Goal: Task Accomplishment & Management: Manage account settings

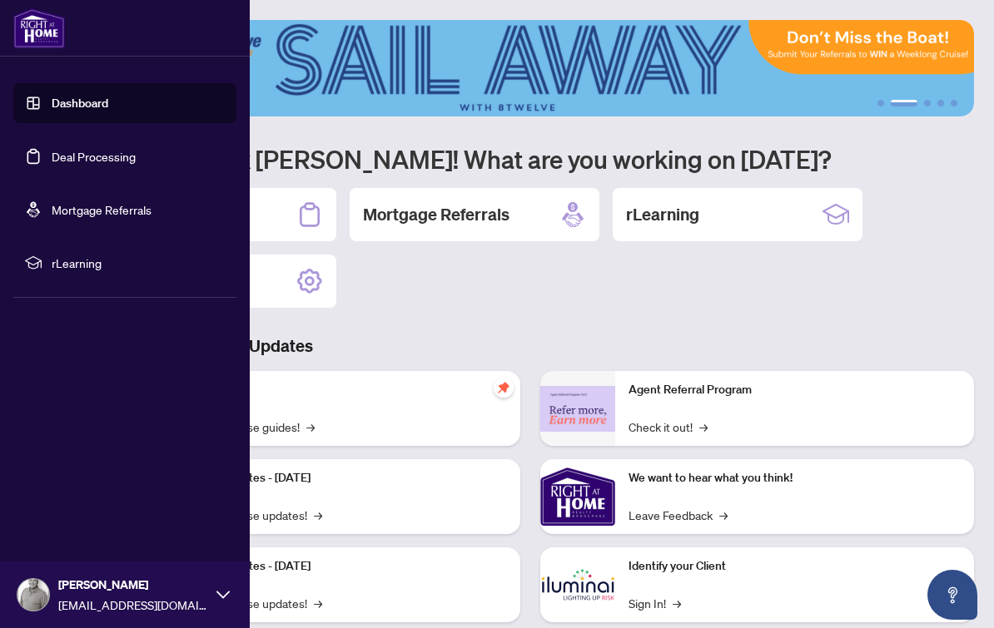
click at [136, 156] on link "Deal Processing" at bounding box center [94, 156] width 84 height 15
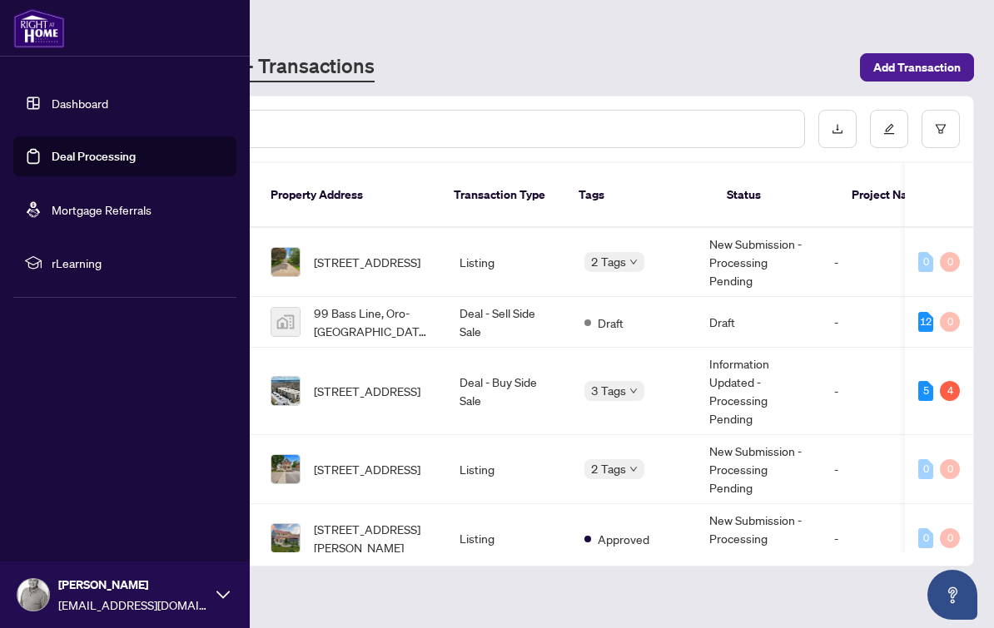
click at [616, 252] on span "2 Tags" at bounding box center [608, 261] width 35 height 19
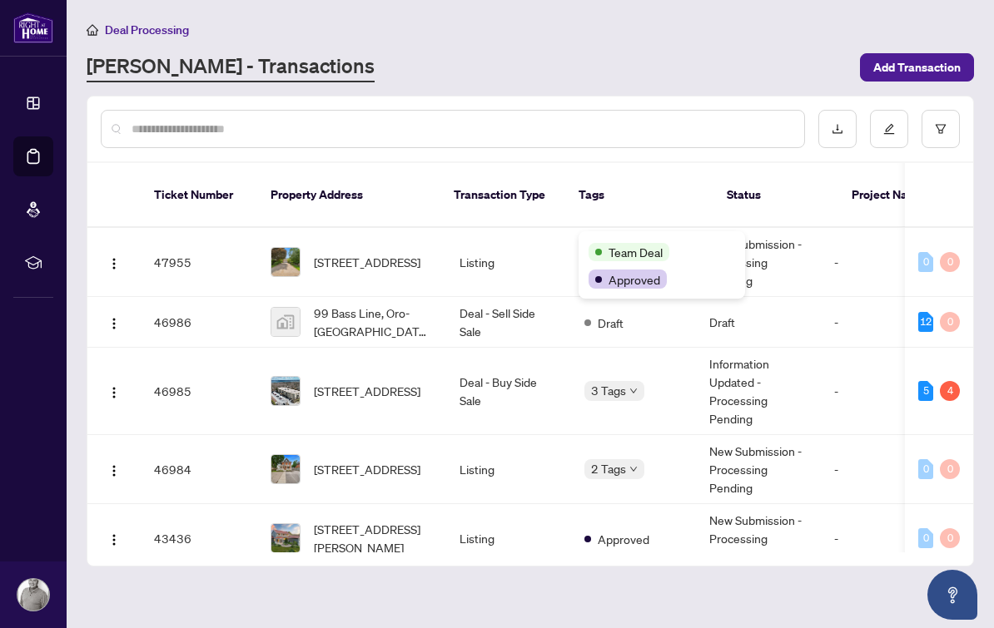
click at [786, 72] on div "[PERSON_NAME] - Transactions" at bounding box center [468, 67] width 763 height 30
click at [932, 75] on span "Add Transaction" at bounding box center [916, 67] width 87 height 27
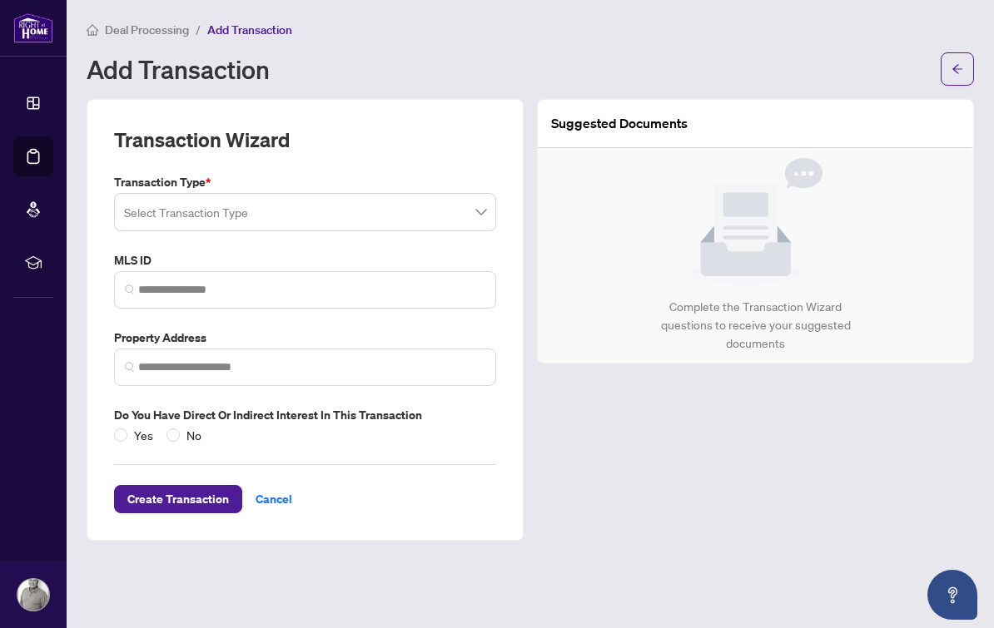
click at [457, 227] on input "search" at bounding box center [297, 214] width 347 height 37
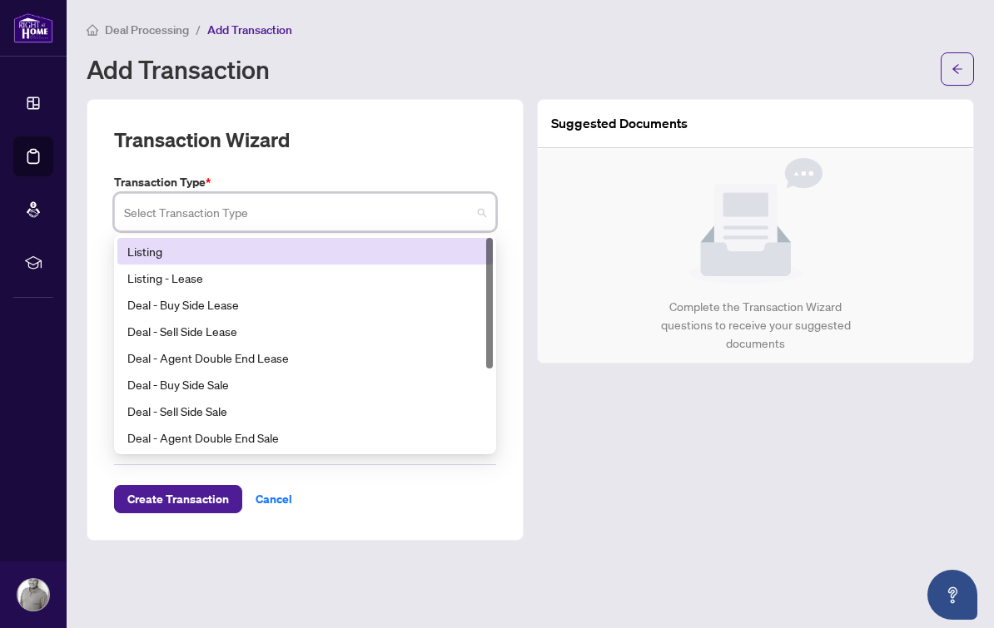
click at [437, 242] on div "Listing" at bounding box center [304, 251] width 355 height 18
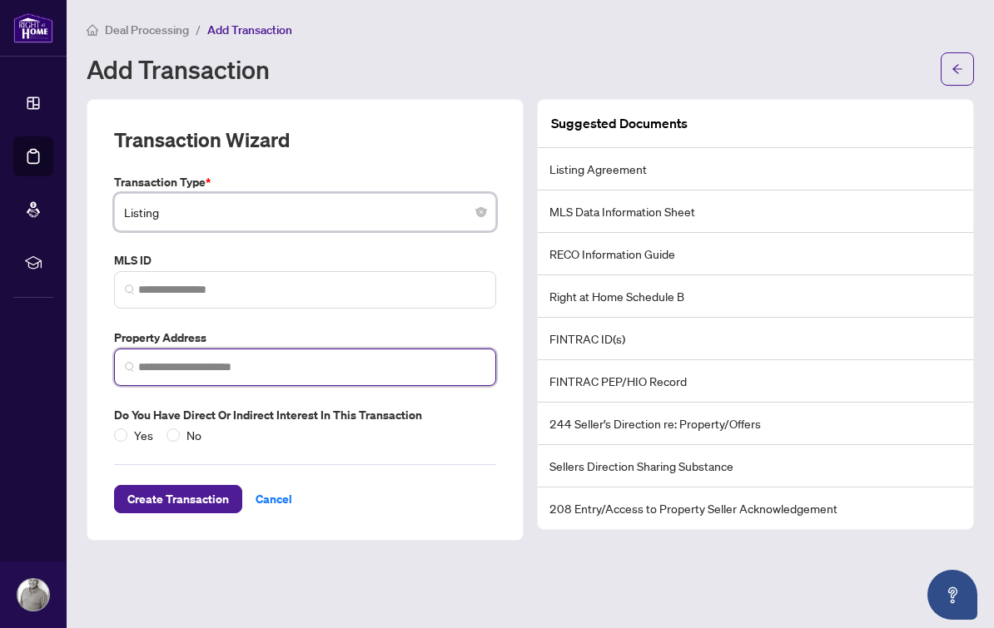
click at [410, 365] on input "search" at bounding box center [311, 367] width 347 height 17
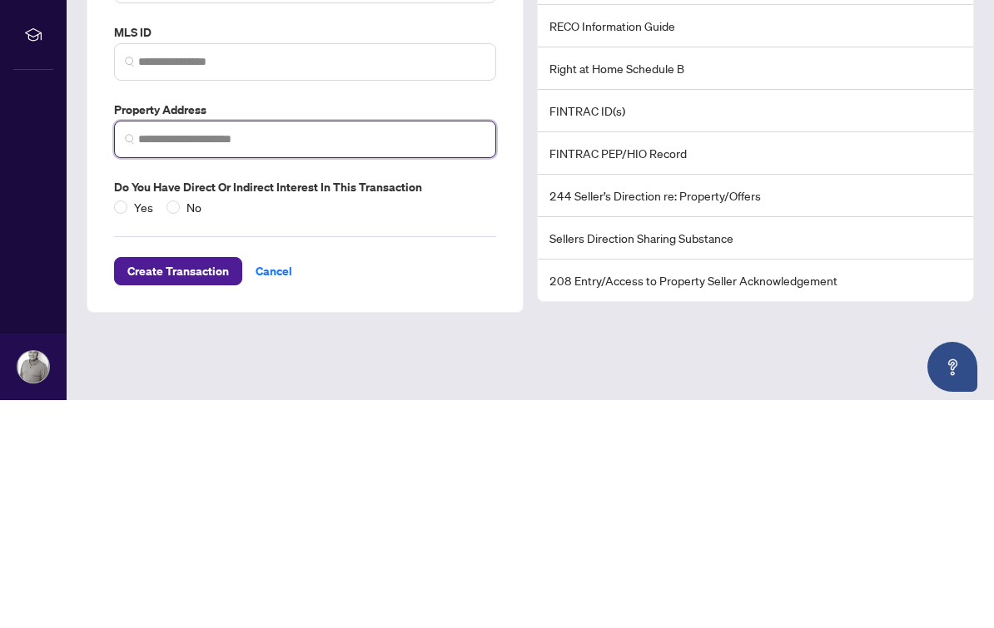
scroll to position [30, 0]
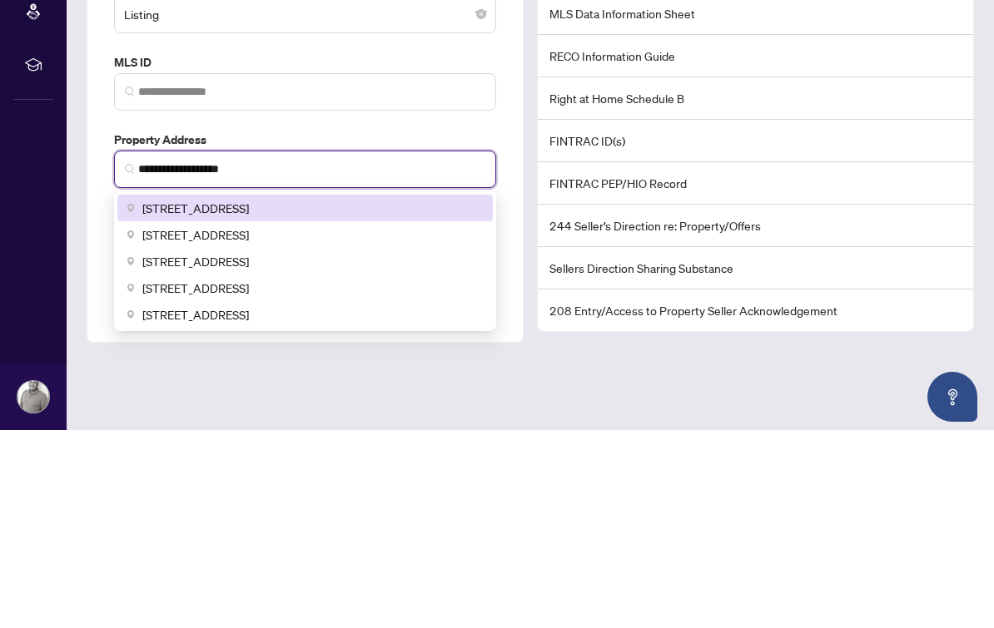
click at [180, 397] on span "[STREET_ADDRESS]" at bounding box center [195, 406] width 107 height 18
type input "**********"
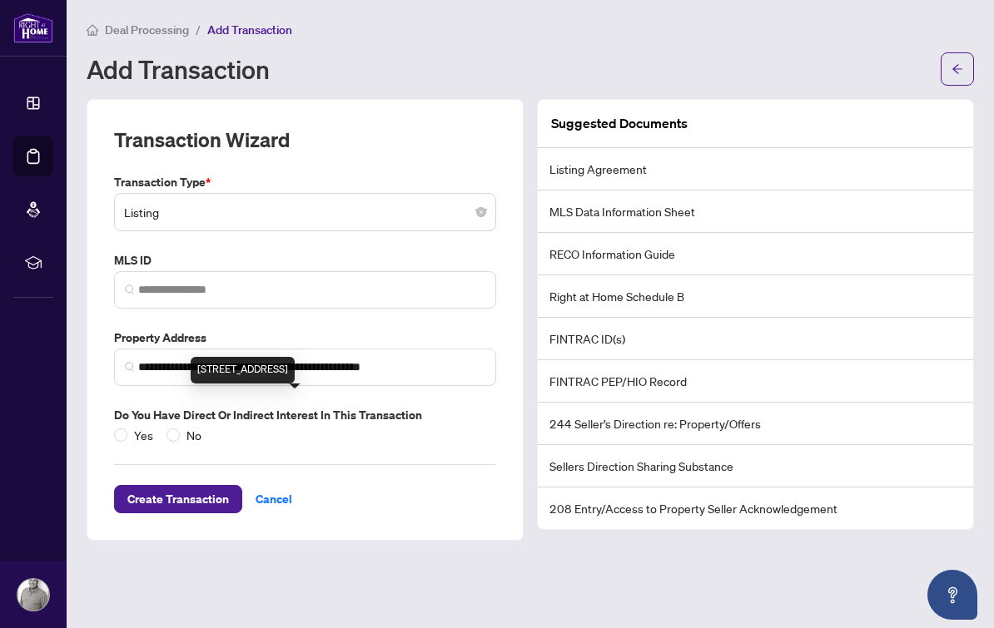
click at [193, 426] on span "No" at bounding box center [194, 435] width 28 height 18
click at [186, 489] on div "**********" at bounding box center [305, 320] width 437 height 442
click at [210, 445] on div "Create Transaction Cancel" at bounding box center [305, 478] width 382 height 69
click at [208, 486] on span "Create Transaction" at bounding box center [178, 499] width 102 height 27
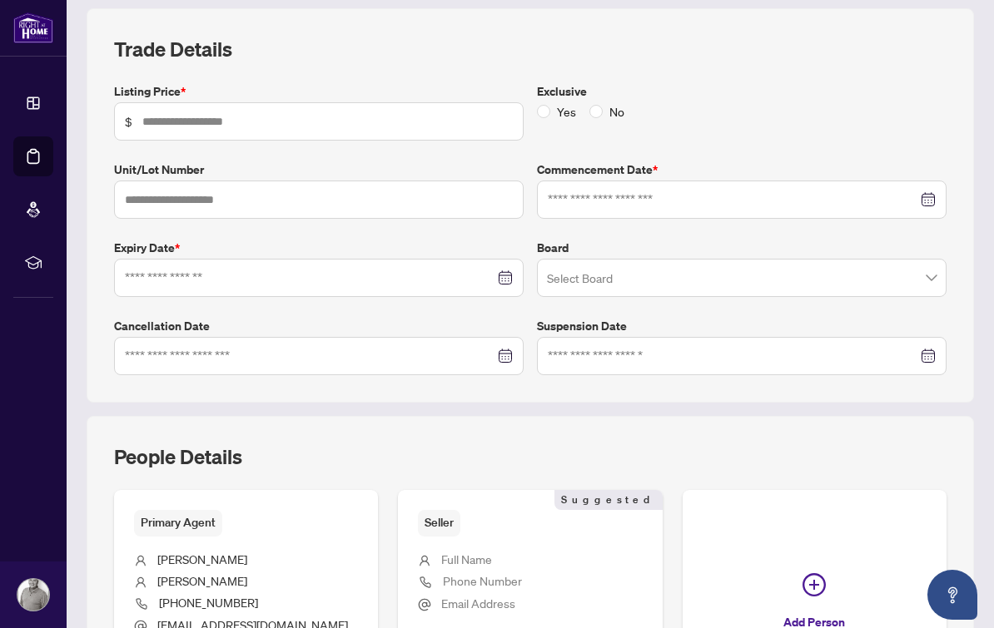
scroll to position [17, 0]
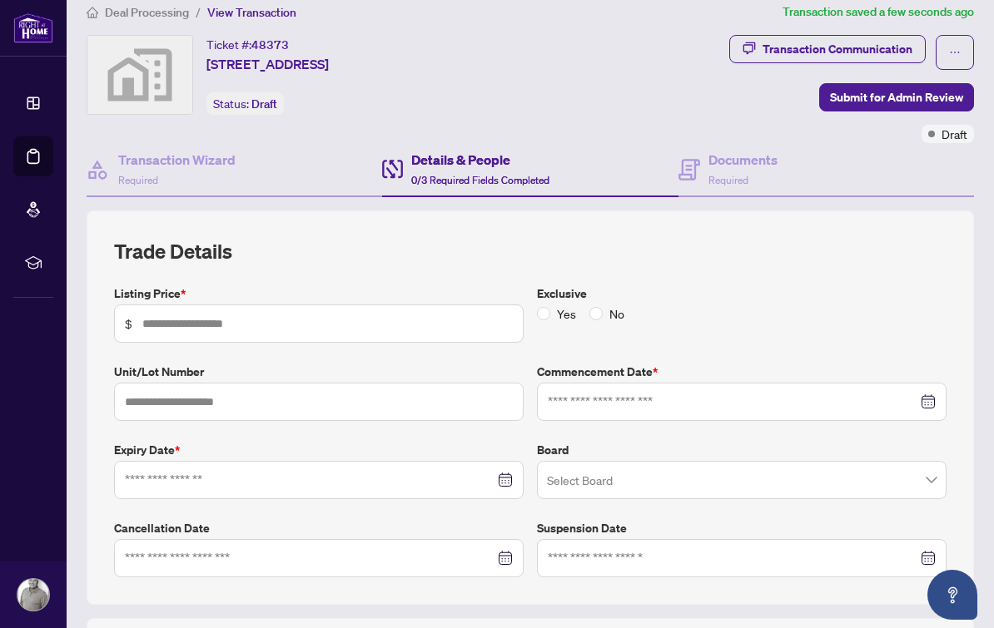
click at [487, 305] on span "$" at bounding box center [319, 324] width 410 height 38
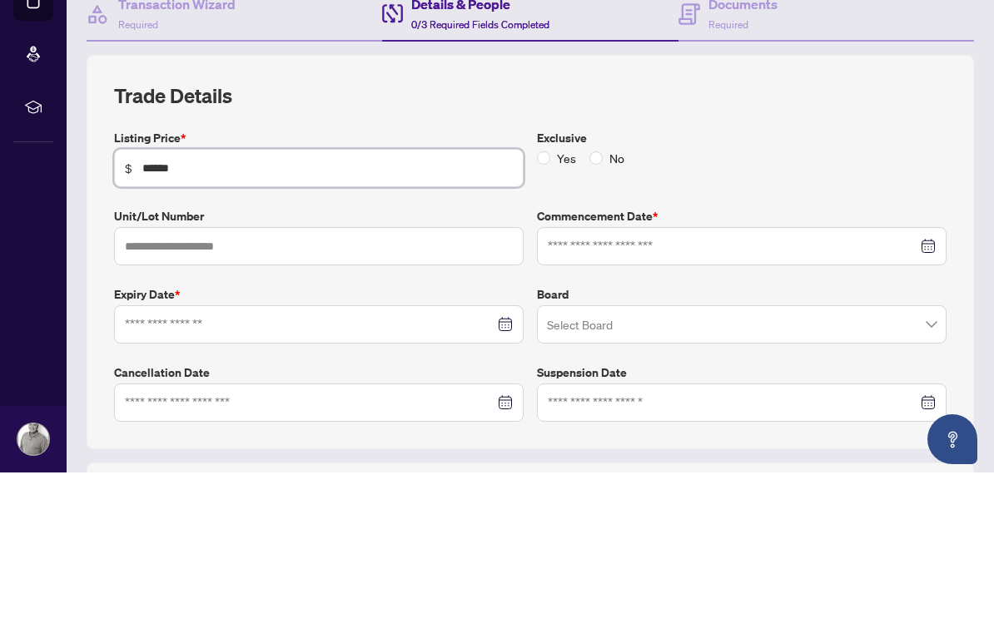
type input "*******"
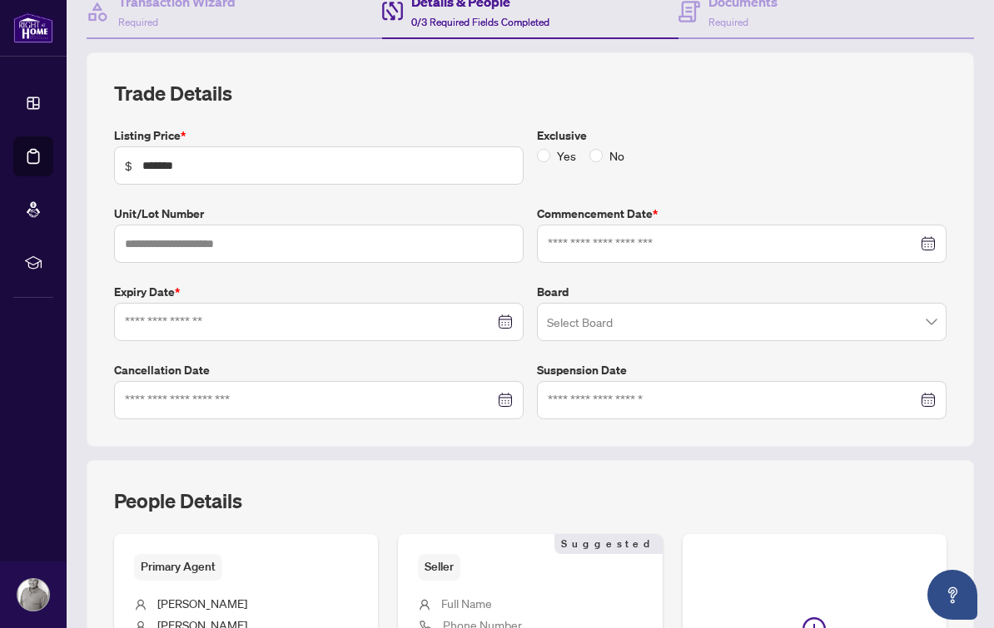
scroll to position [181, 0]
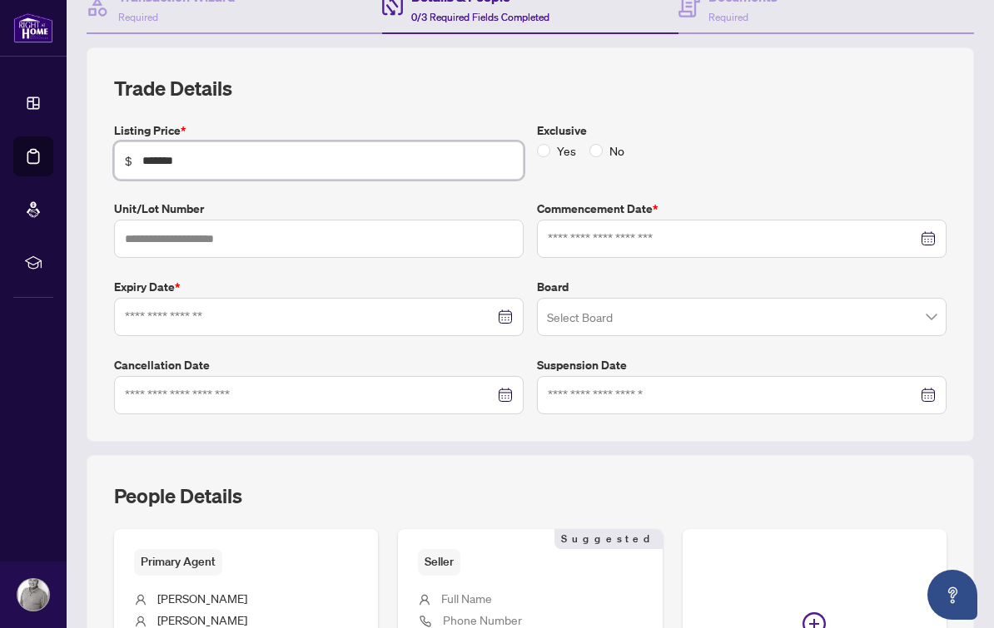
click at [679, 220] on div at bounding box center [742, 239] width 410 height 38
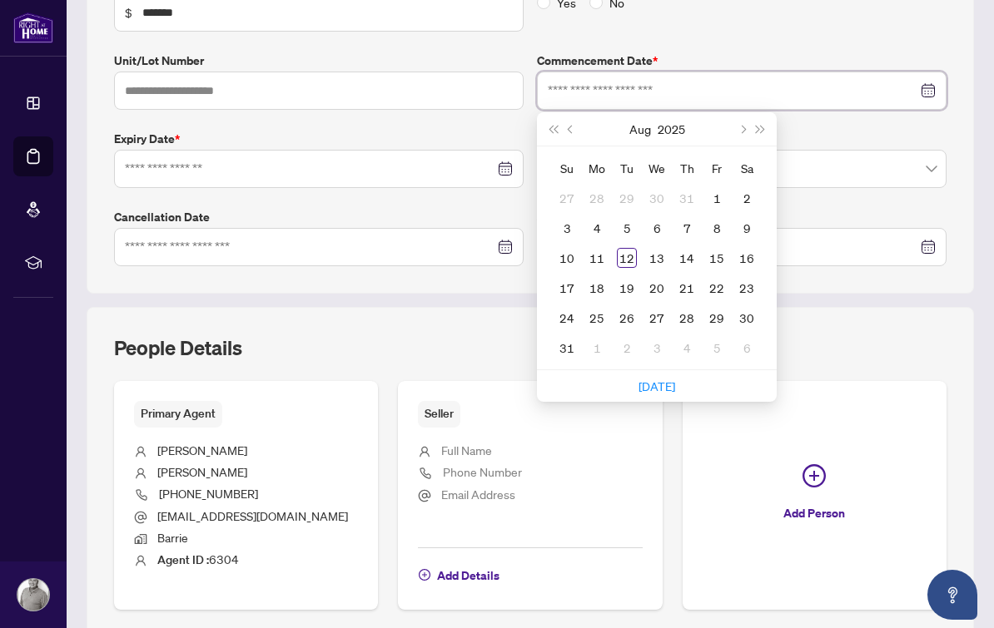
scroll to position [330, 0]
type input "**********"
click at [684, 247] on div "14" at bounding box center [687, 257] width 20 height 20
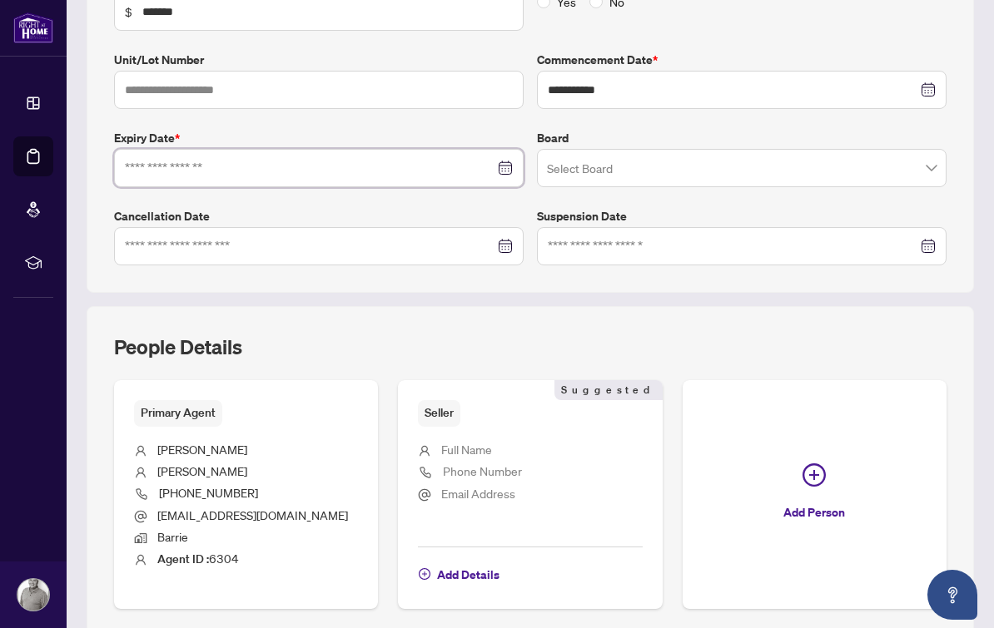
click at [414, 159] on input at bounding box center [310, 168] width 370 height 18
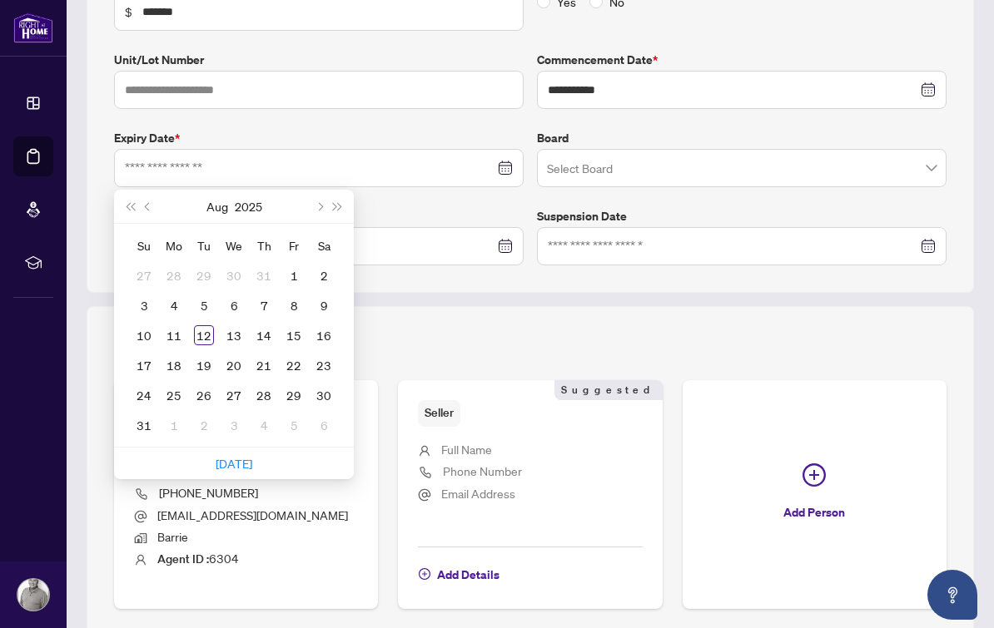
click at [306, 190] on div "Aug 2025" at bounding box center [233, 206] width 151 height 33
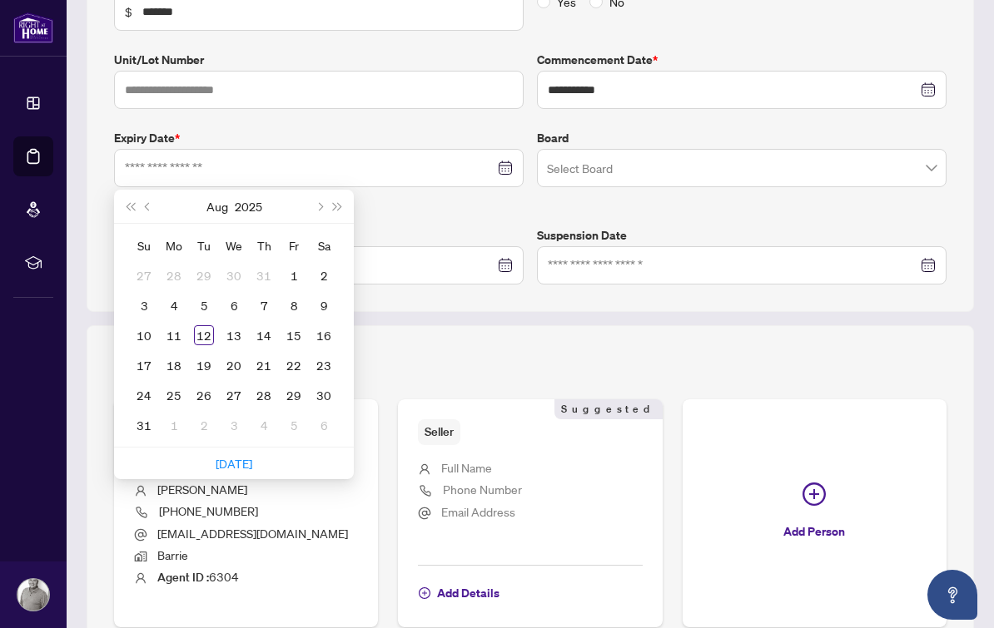
click at [325, 190] on button "Next month (PageDown)" at bounding box center [319, 206] width 18 height 33
click at [324, 190] on button "Next month (PageDown)" at bounding box center [319, 206] width 18 height 33
click at [317, 190] on button "Next month (PageDown)" at bounding box center [319, 206] width 18 height 33
type input "**********"
click at [294, 325] on div "14" at bounding box center [294, 335] width 20 height 20
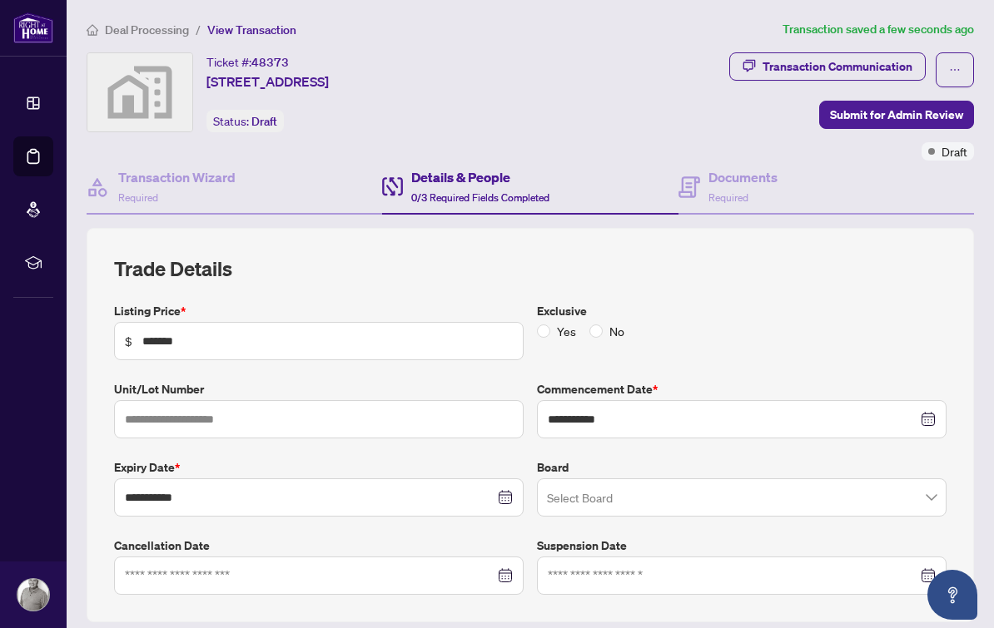
scroll to position [0, 0]
click at [756, 167] on h4 "Documents" at bounding box center [742, 177] width 69 height 20
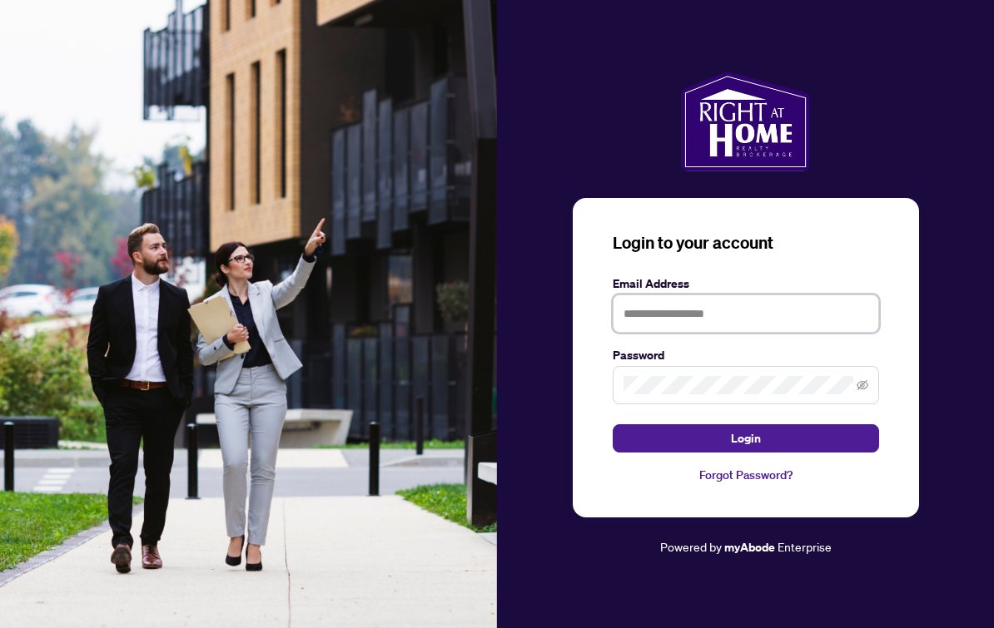
click at [711, 317] on input "text" at bounding box center [746, 314] width 266 height 38
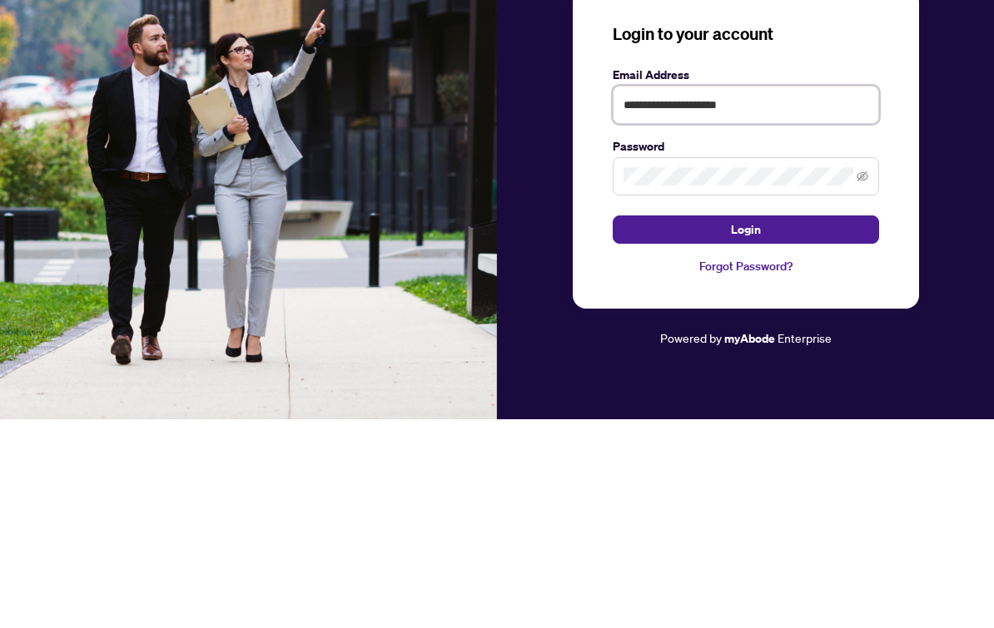
type input "**********"
click at [816, 424] on button "Login" at bounding box center [746, 438] width 266 height 28
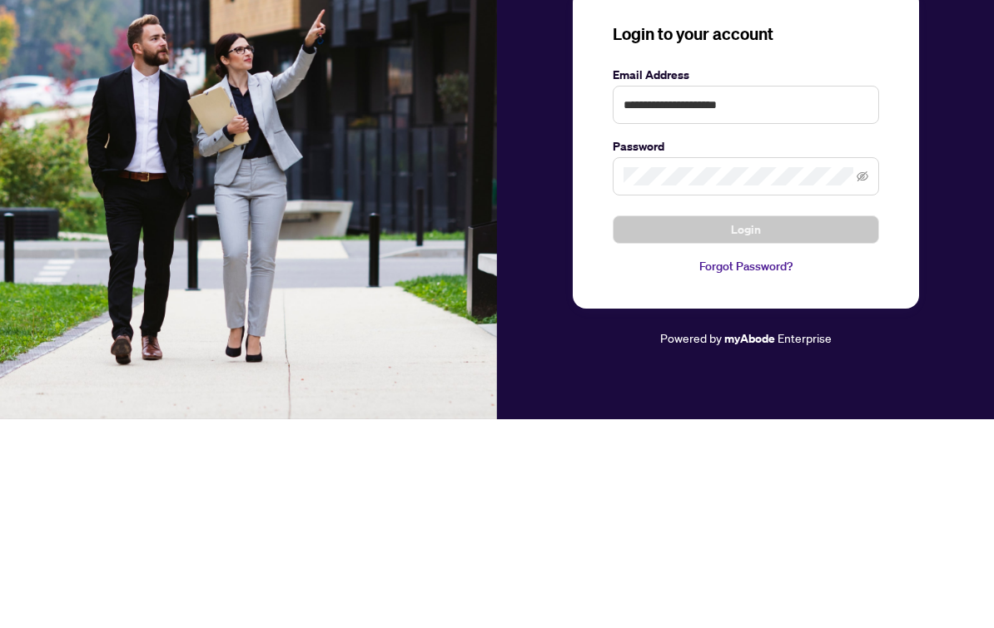
scroll to position [30, 0]
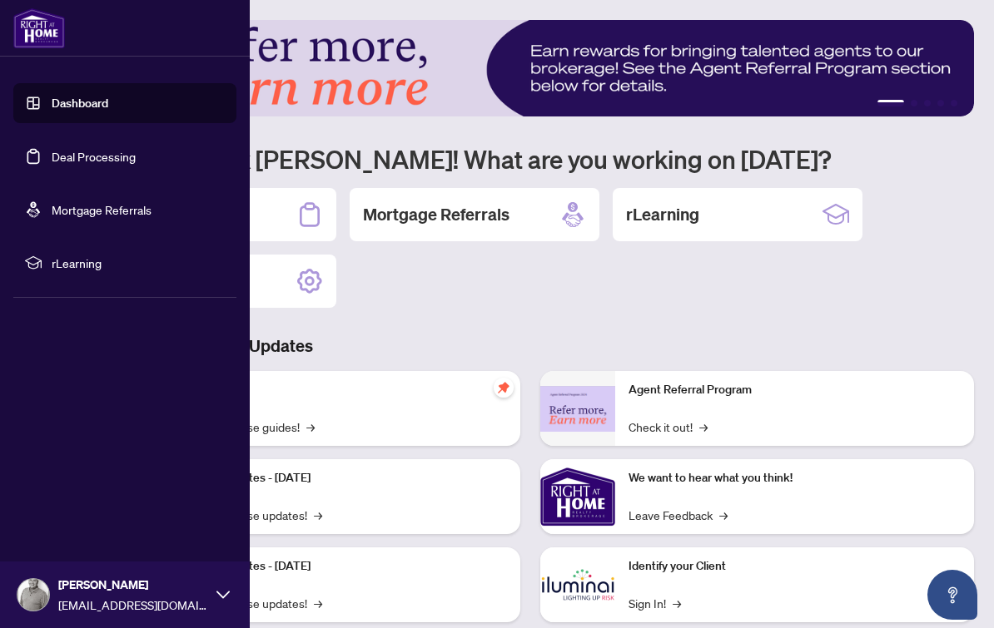
click at [136, 164] on link "Deal Processing" at bounding box center [94, 156] width 84 height 15
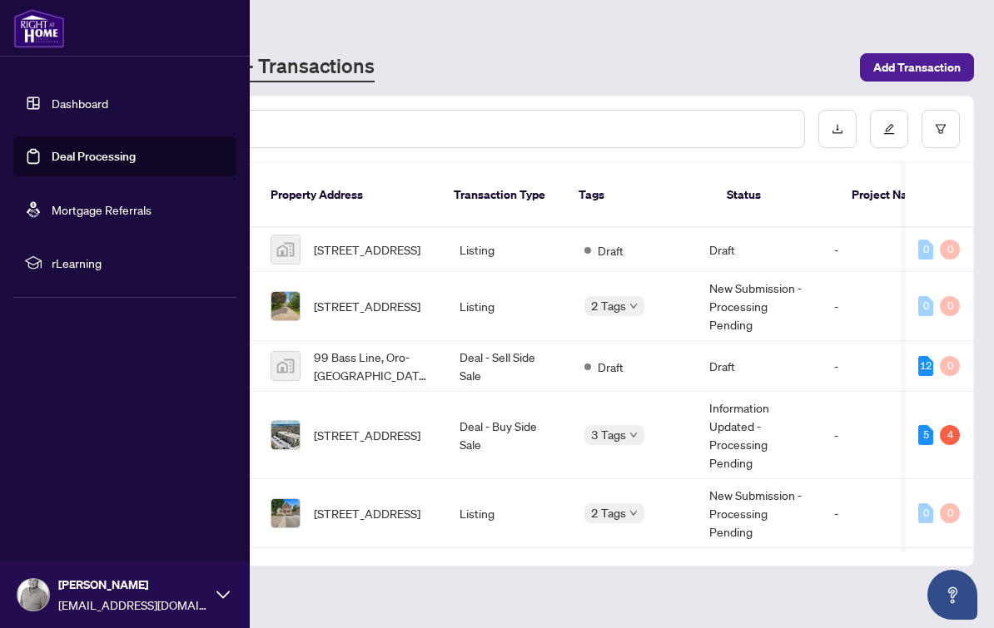
click at [683, 80] on div "[PERSON_NAME] - Transactions" at bounding box center [468, 67] width 763 height 30
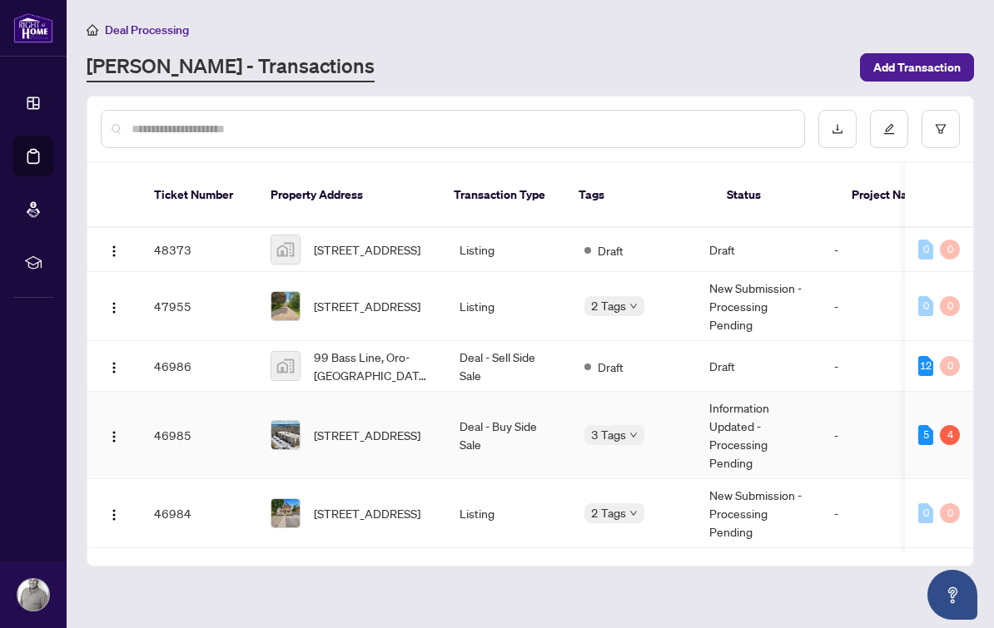
click at [629, 431] on icon "down" at bounding box center [633, 435] width 8 height 8
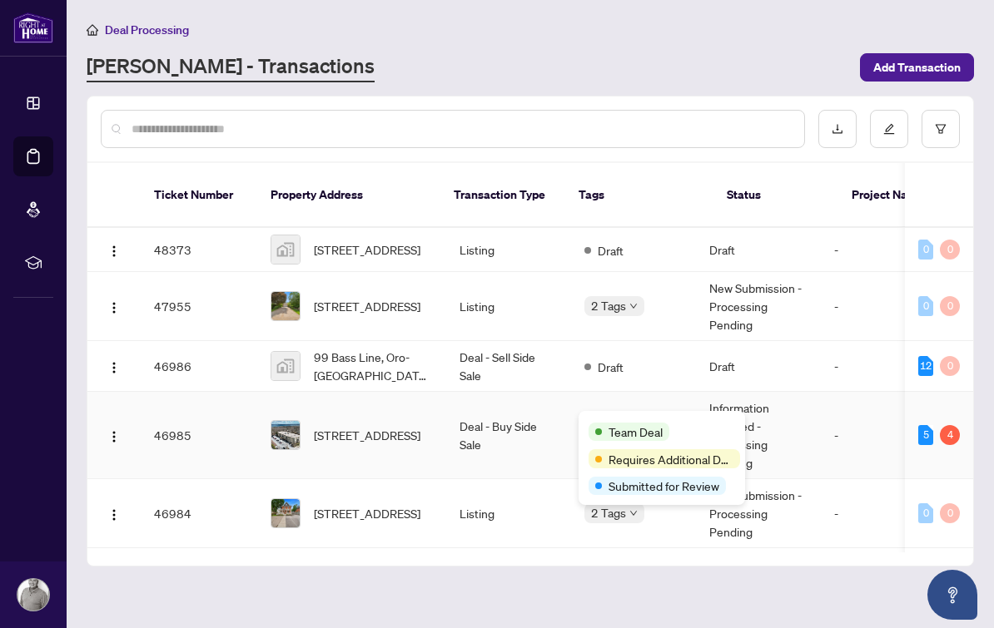
click at [400, 426] on span "[STREET_ADDRESS]" at bounding box center [367, 435] width 107 height 18
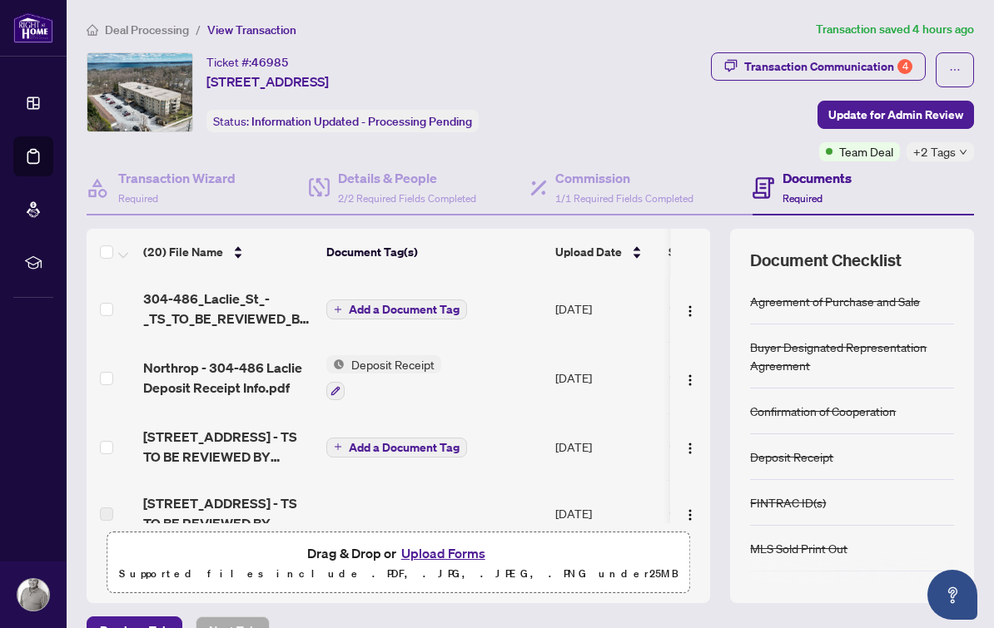
click at [680, 443] on button "button" at bounding box center [690, 447] width 27 height 27
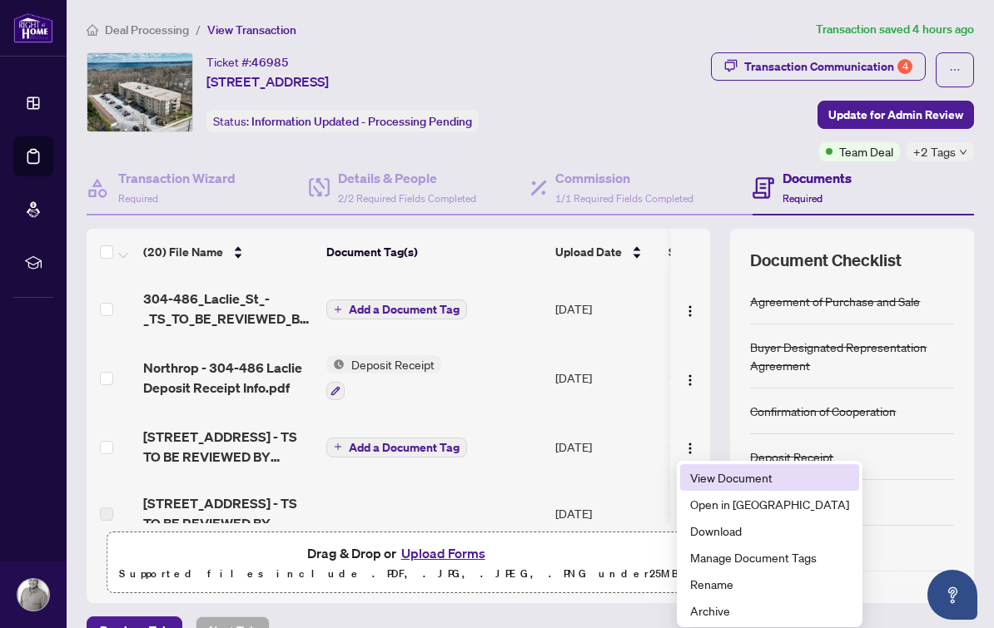
click at [741, 464] on li "View Document" at bounding box center [769, 477] width 179 height 27
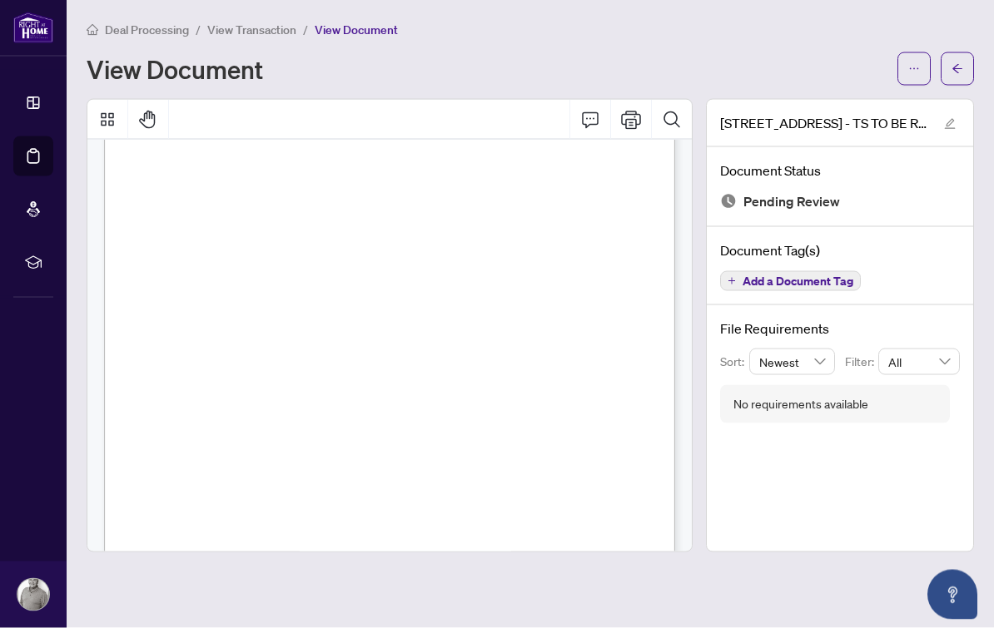
scroll to position [5, 0]
click at [276, 22] on span "View Transaction" at bounding box center [251, 29] width 89 height 15
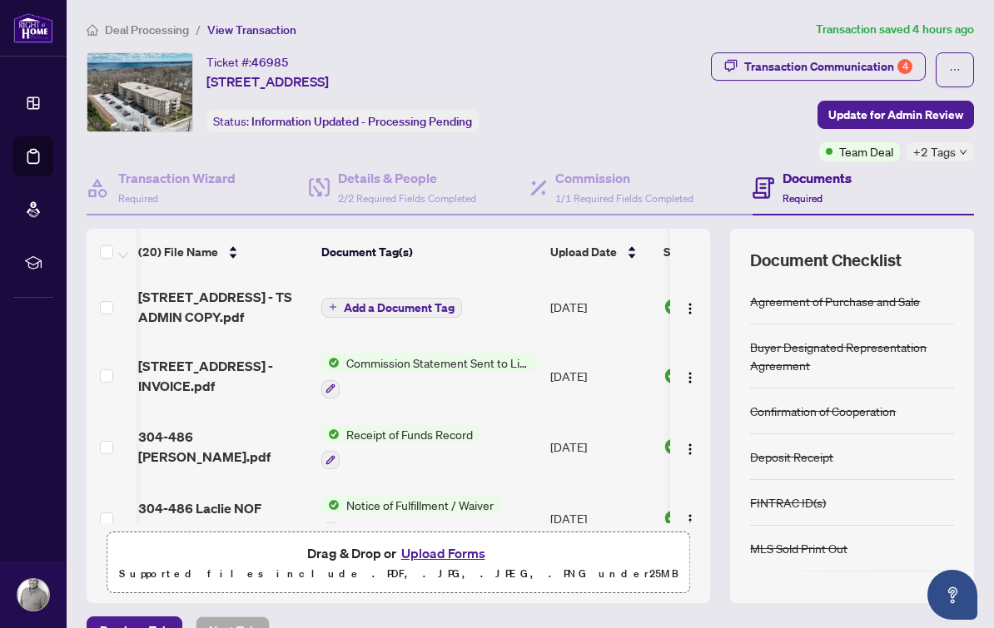
click at [689, 302] on img "button" at bounding box center [689, 308] width 13 height 13
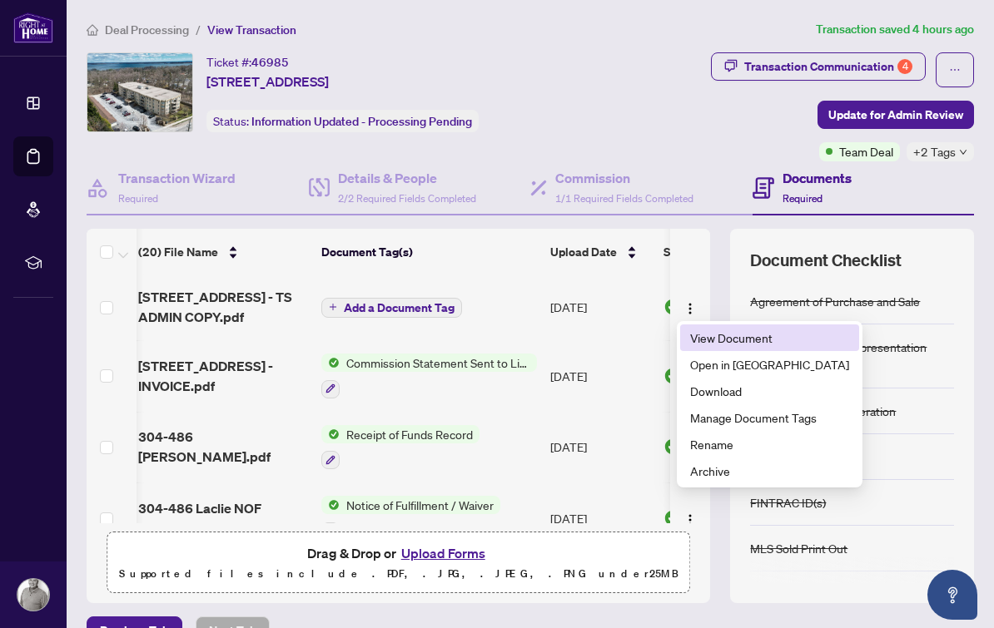
click at [735, 329] on span "View Document" at bounding box center [769, 338] width 159 height 18
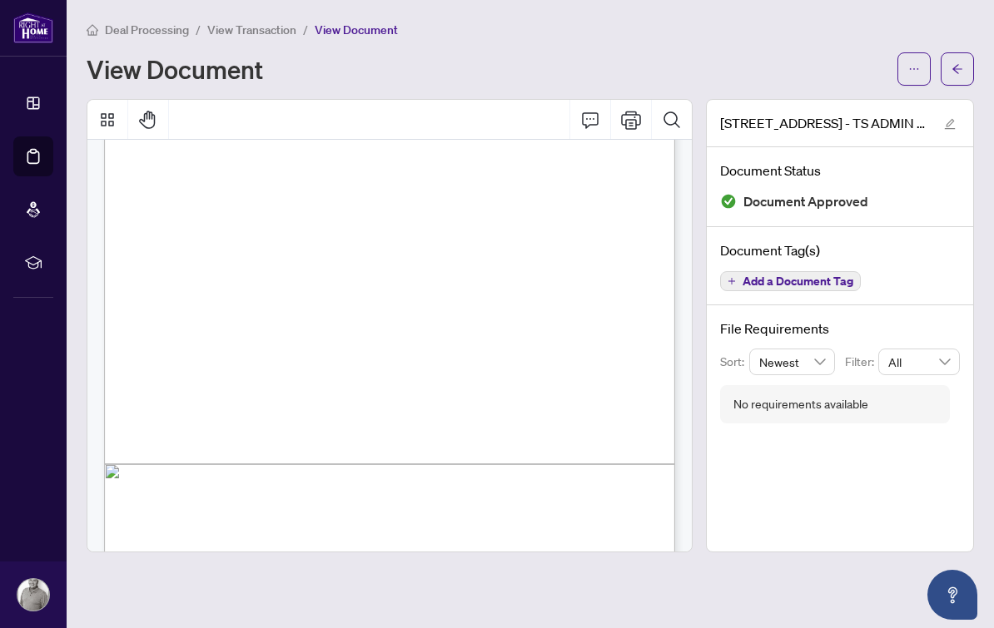
scroll to position [333, 0]
click at [240, 30] on span "View Transaction" at bounding box center [251, 29] width 89 height 15
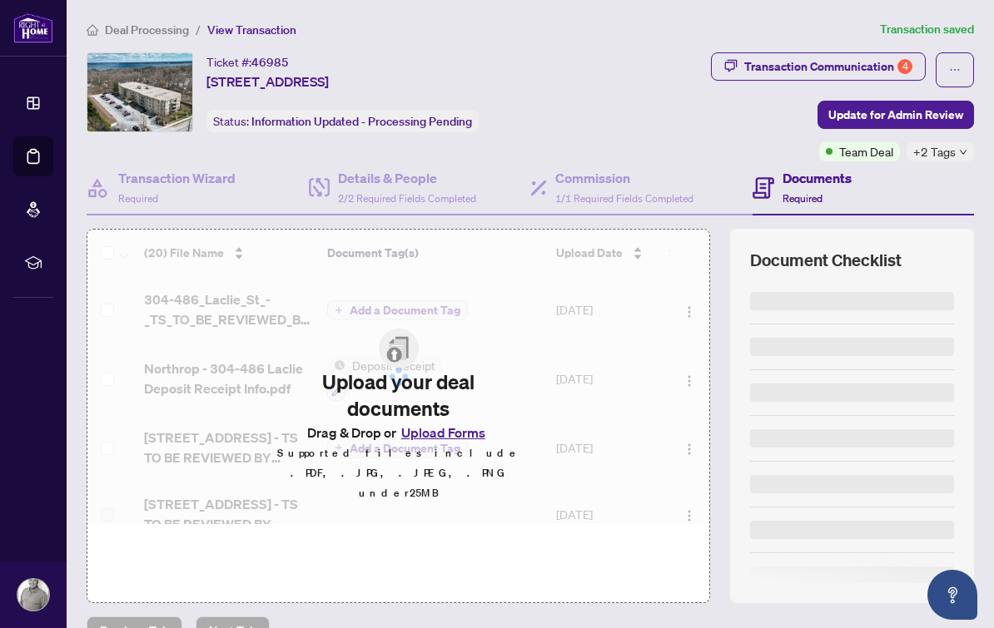
click at [265, 23] on span "View Transaction" at bounding box center [251, 29] width 89 height 15
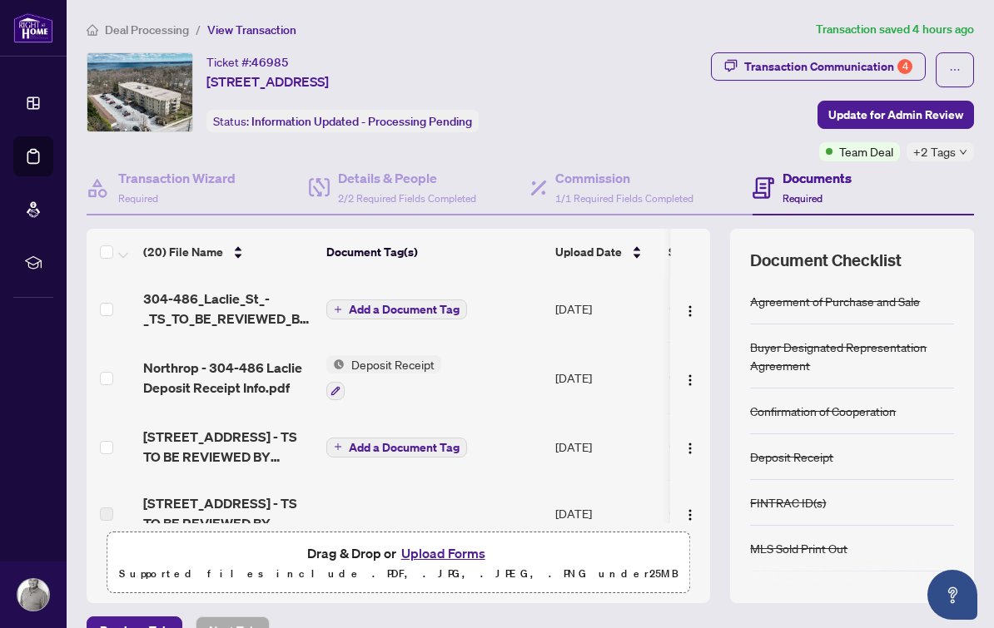
click at [816, 57] on div "Transaction Communication 4" at bounding box center [828, 66] width 168 height 27
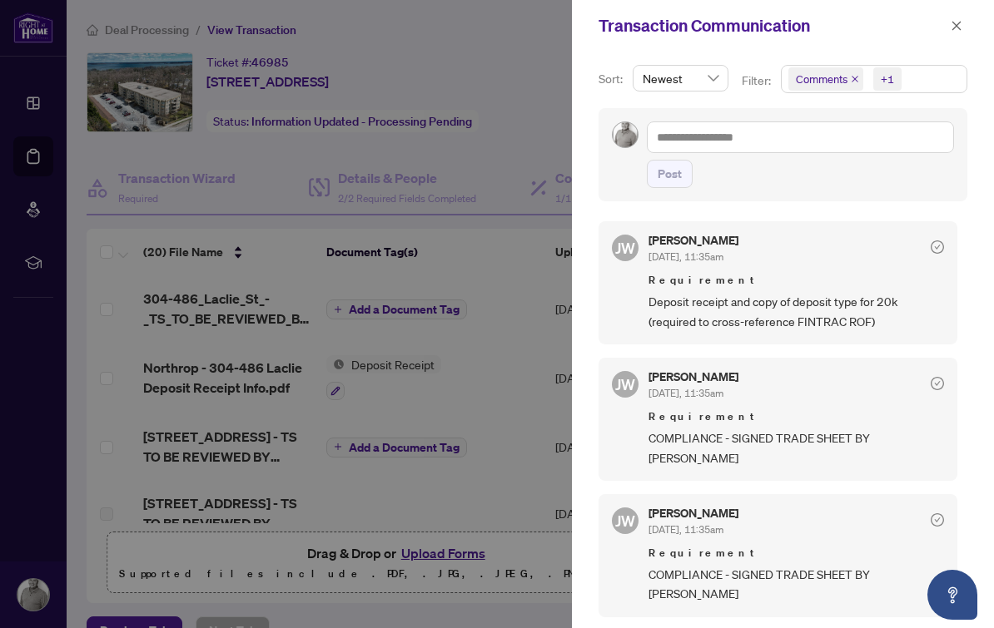
click at [962, 28] on button "button" at bounding box center [957, 26] width 22 height 20
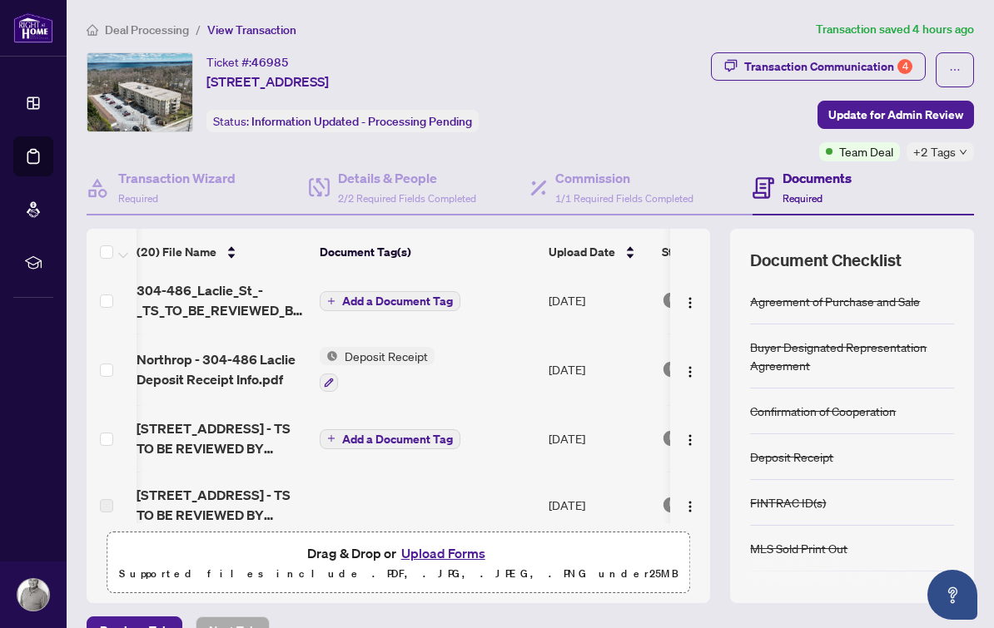
scroll to position [0, 7]
click at [242, 370] on span "Northrop - 304-486 Laclie Deposit Receipt Info.pdf" at bounding box center [221, 370] width 170 height 40
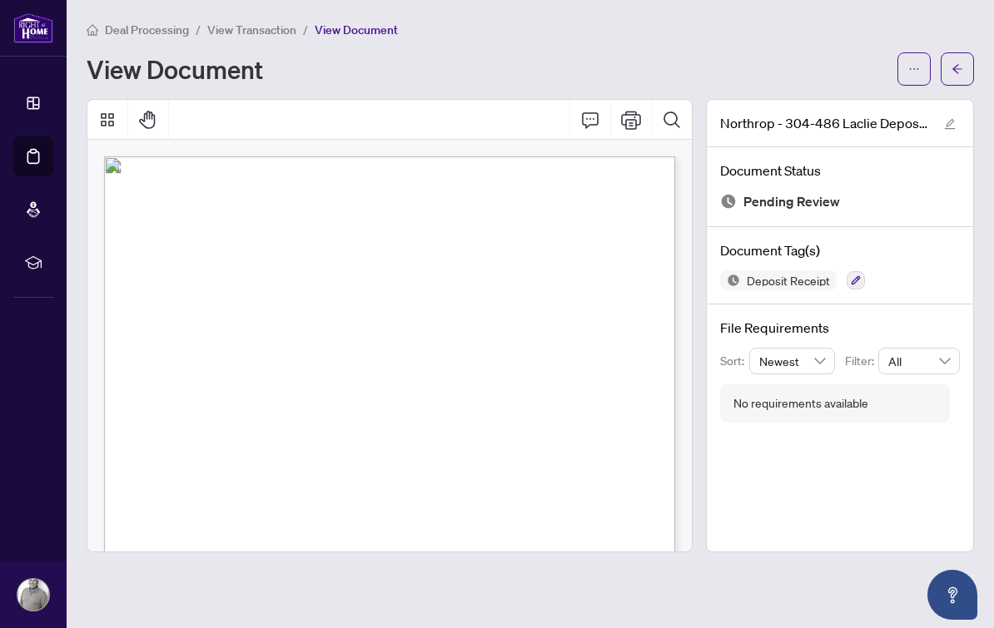
scroll to position [-9, 0]
click at [266, 22] on span "View Transaction" at bounding box center [251, 29] width 89 height 15
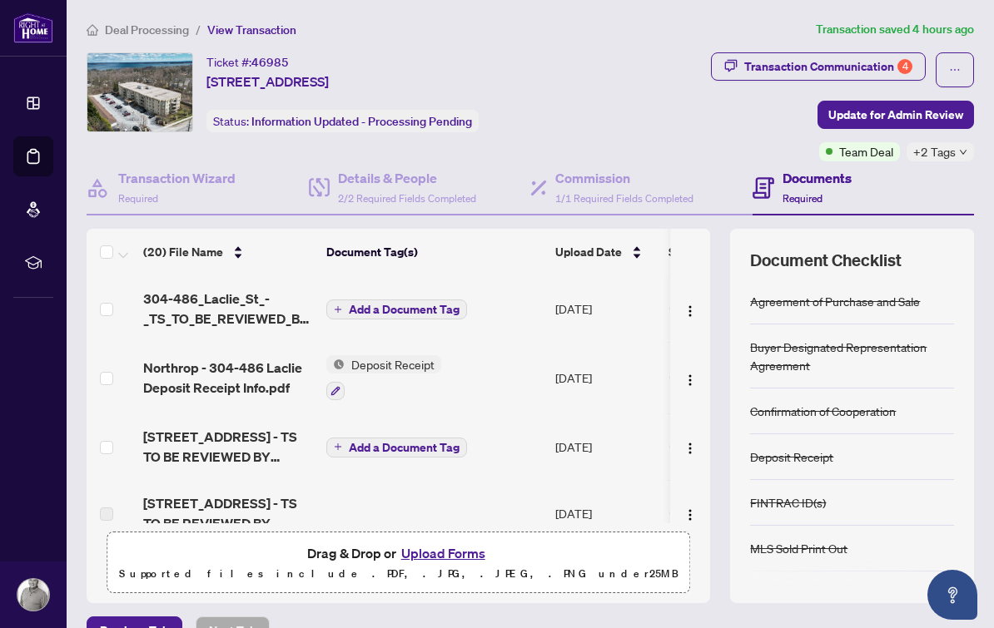
click at [192, 313] on span "304-486_Laclie_St_-_TS_TO_BE_REVIEWED_BY_GLENN.pdf" at bounding box center [228, 309] width 170 height 40
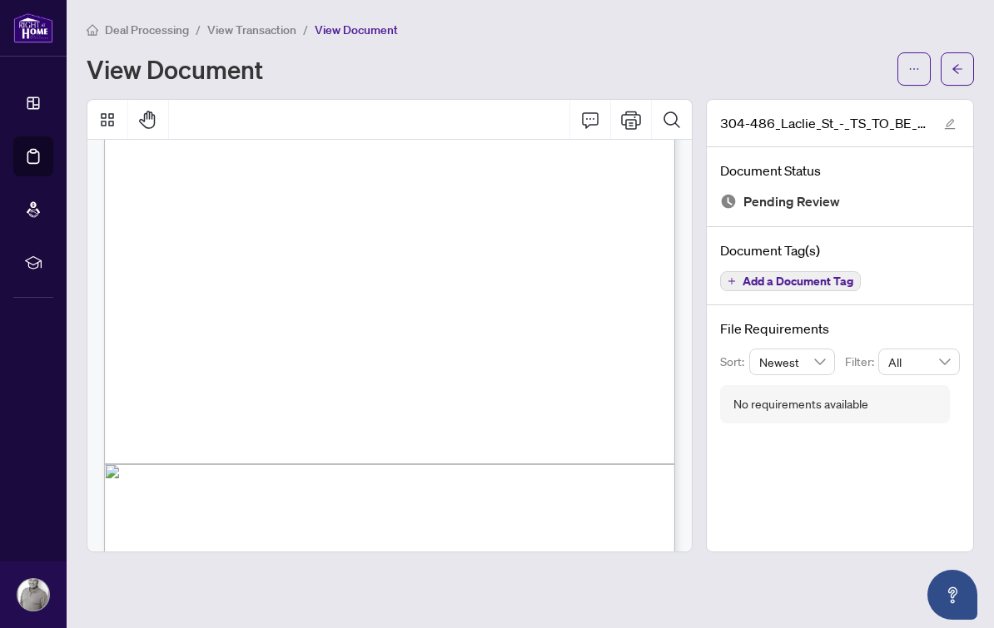
scroll to position [330, 0]
click at [285, 28] on span "View Transaction" at bounding box center [251, 29] width 89 height 15
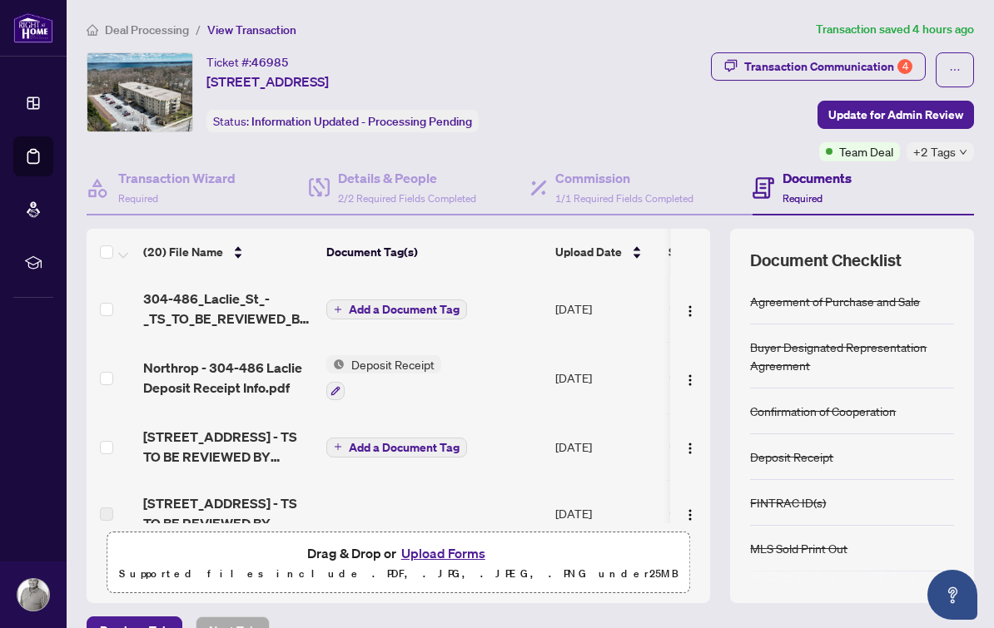
click at [850, 72] on div "Transaction Communication 4" at bounding box center [828, 66] width 168 height 27
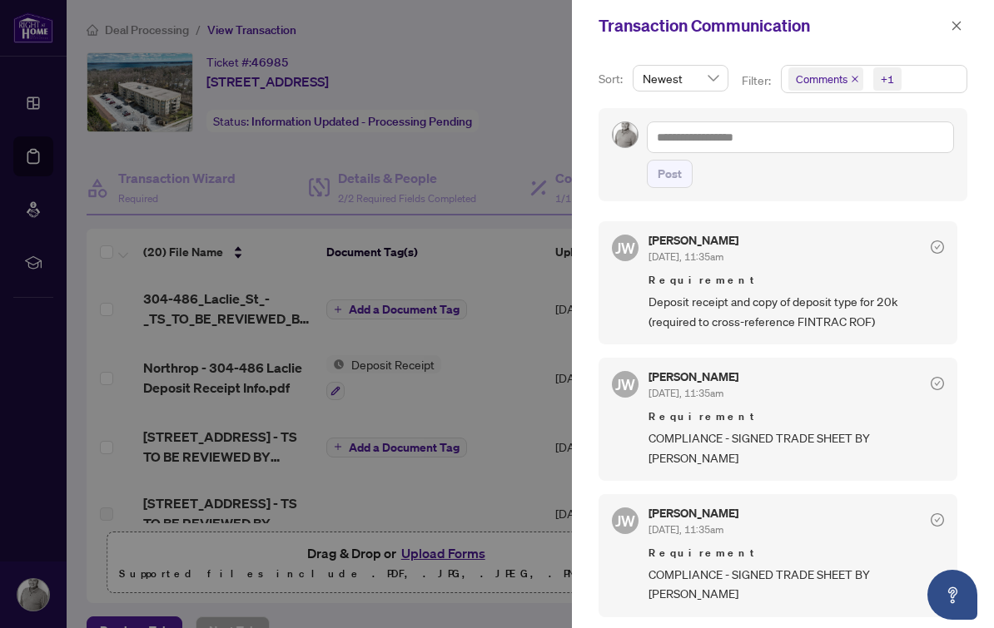
click at [966, 24] on button "button" at bounding box center [957, 26] width 22 height 20
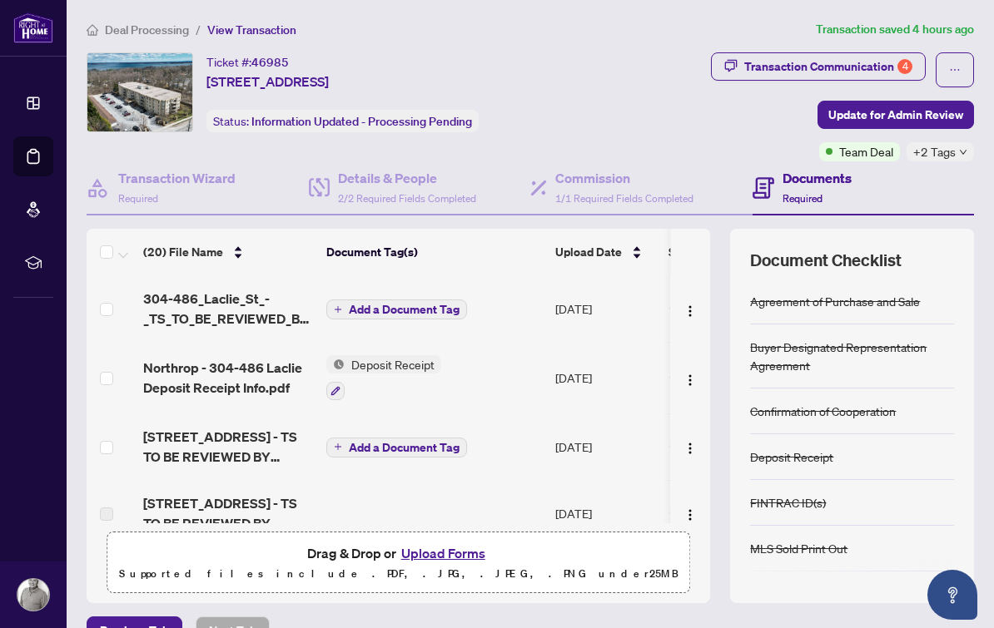
scroll to position [-14, 0]
click at [460, 171] on h4 "Details & People" at bounding box center [407, 178] width 138 height 20
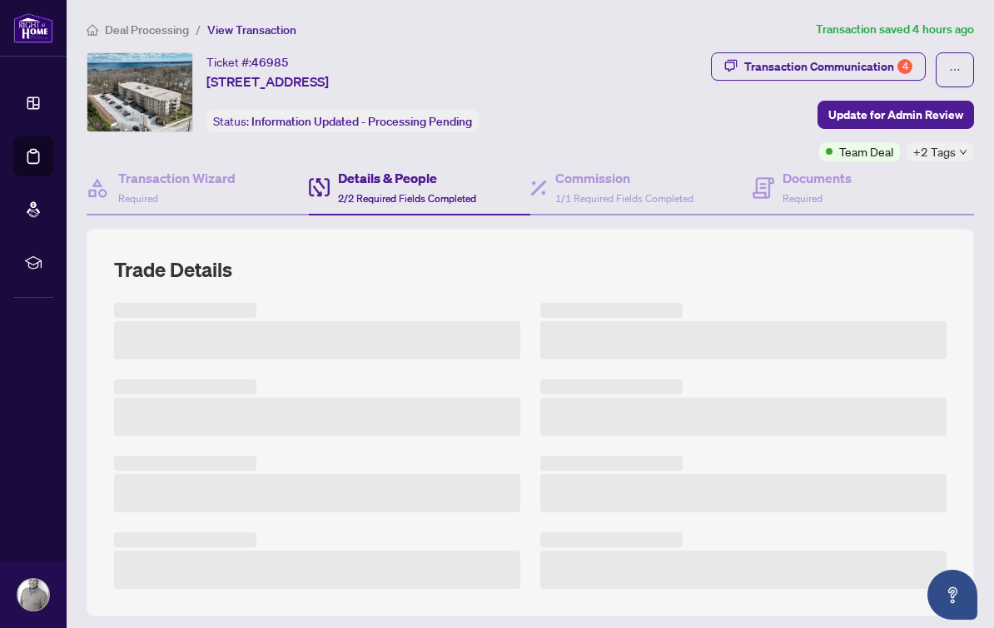
click at [472, 192] on span "2/2 Required Fields Completed" at bounding box center [407, 198] width 138 height 12
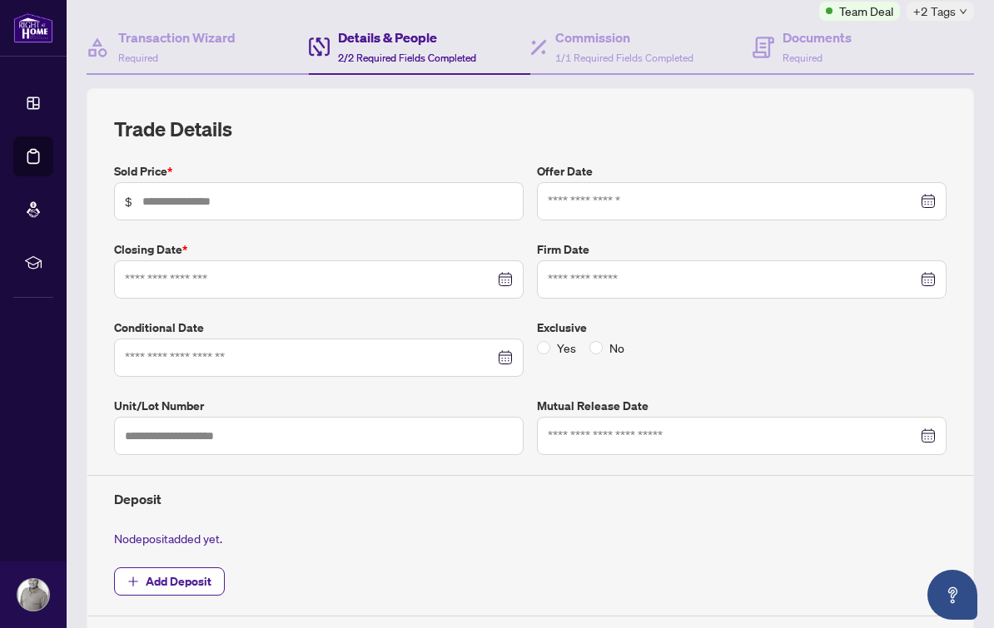
type input "*******"
type input "***"
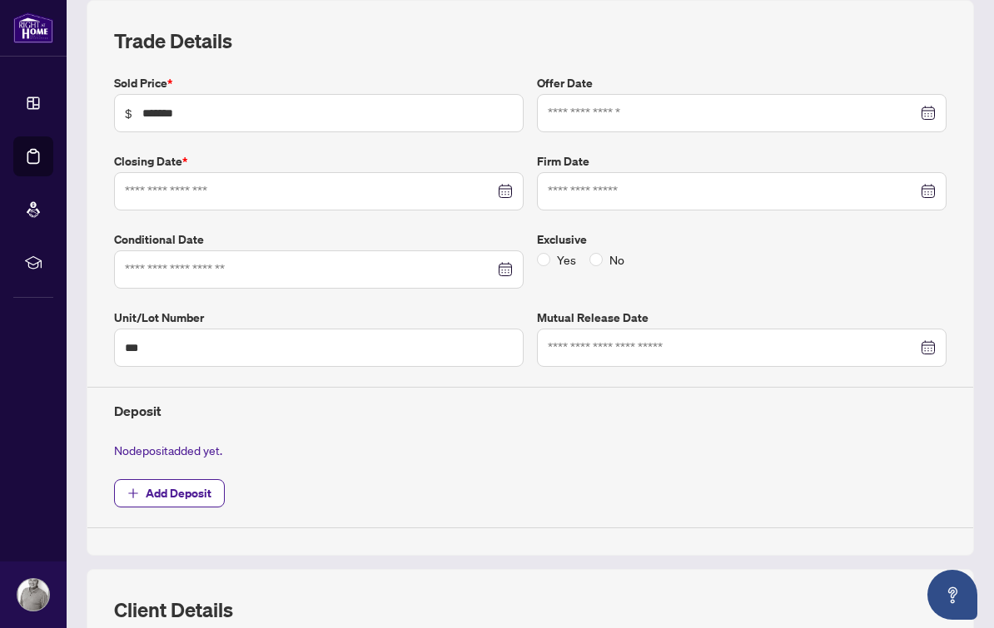
type input "**********"
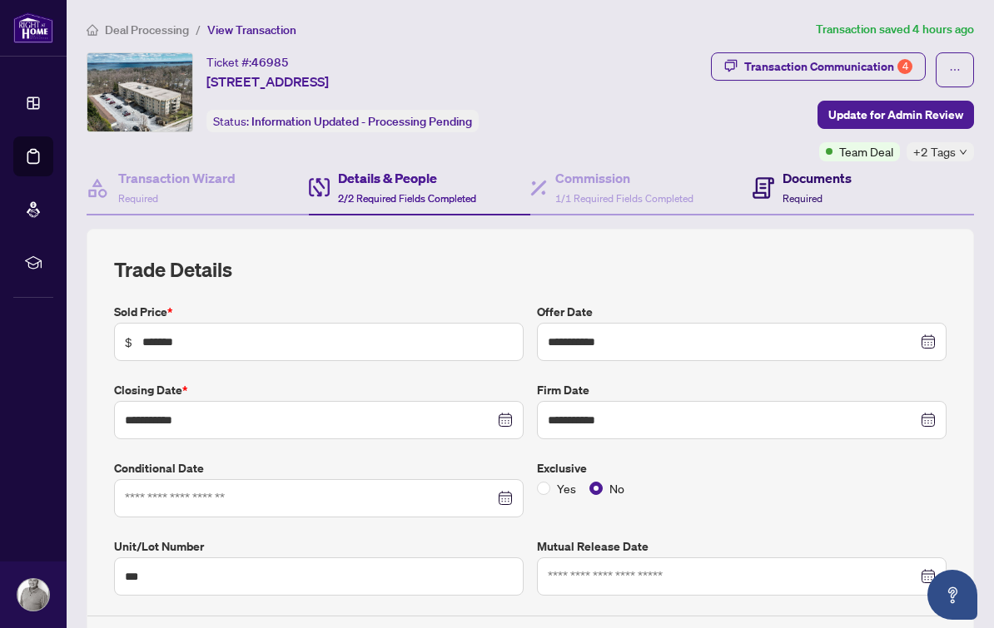
click at [801, 180] on h4 "Documents" at bounding box center [816, 178] width 69 height 20
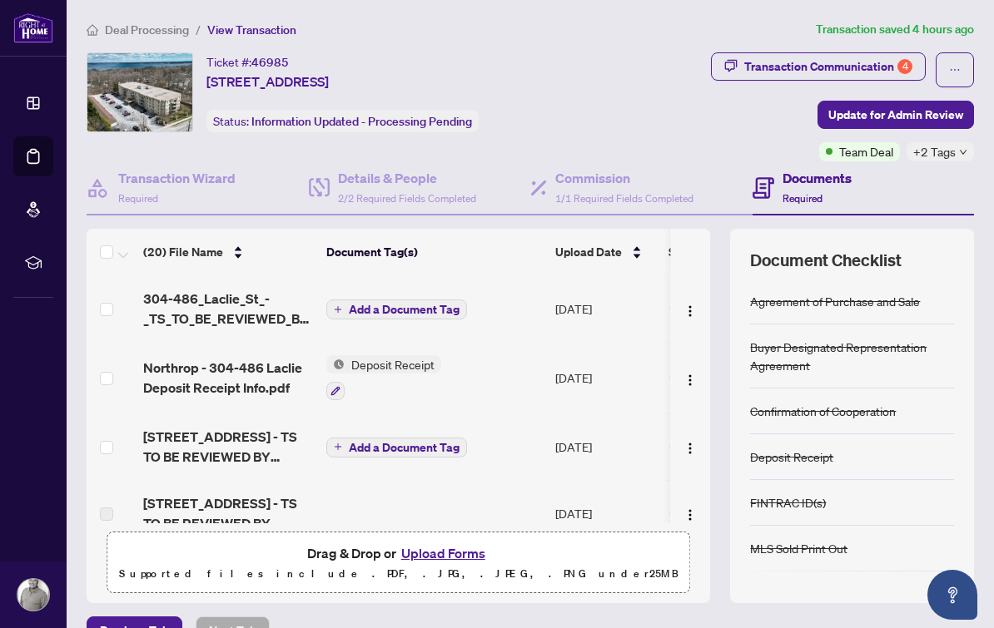
click at [228, 389] on span "Northrop - 304-486 Laclie Deposit Receipt Info.pdf" at bounding box center [228, 378] width 170 height 40
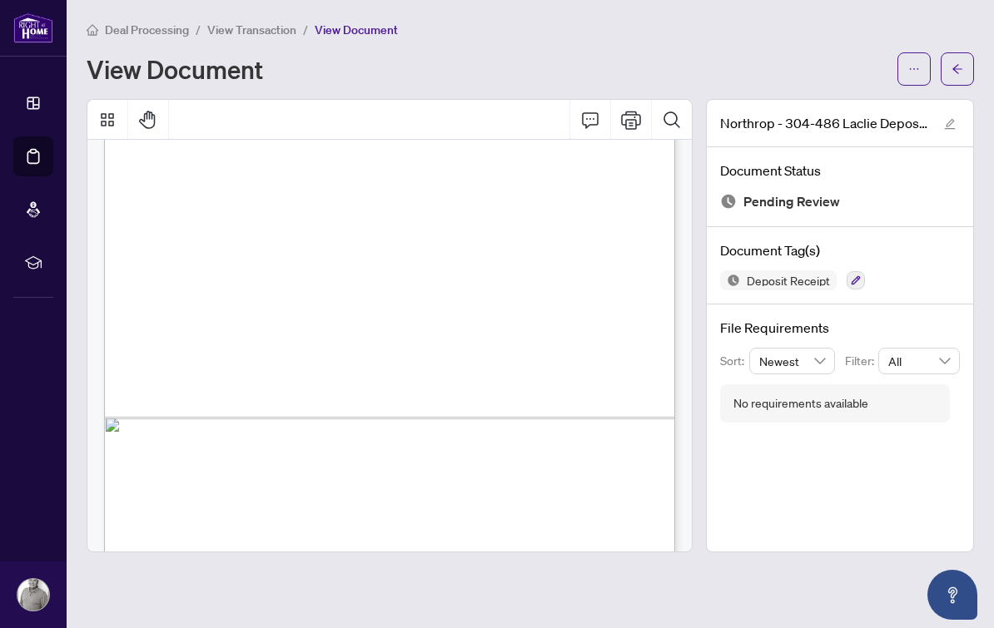
scroll to position [2800, 0]
click at [271, 29] on span "View Transaction" at bounding box center [251, 29] width 89 height 15
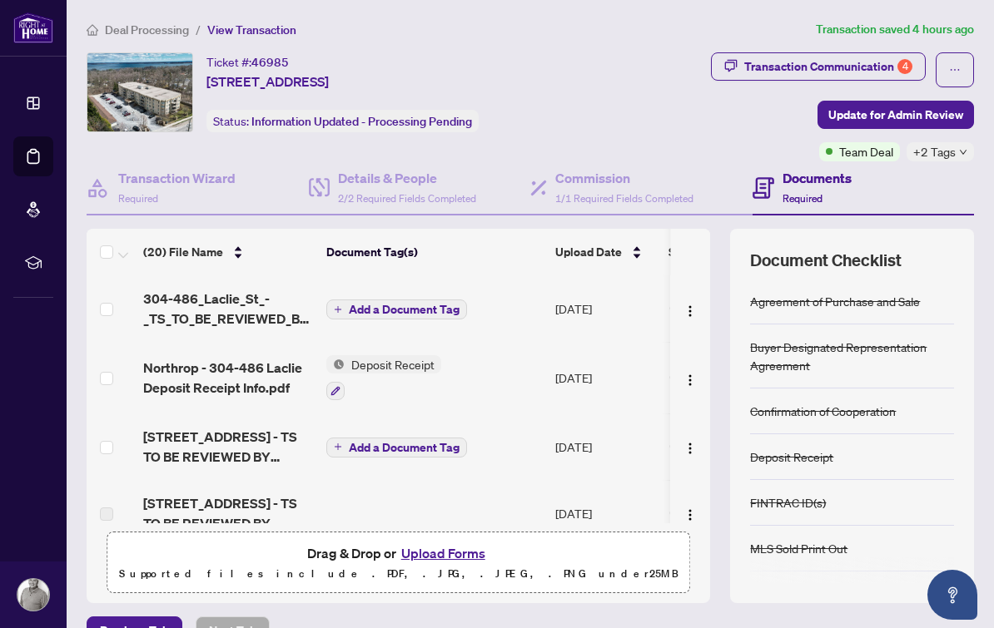
click at [253, 439] on span "[STREET_ADDRESS] - TS TO BE REVIEWED BY [PERSON_NAME].pdf" at bounding box center [228, 447] width 170 height 40
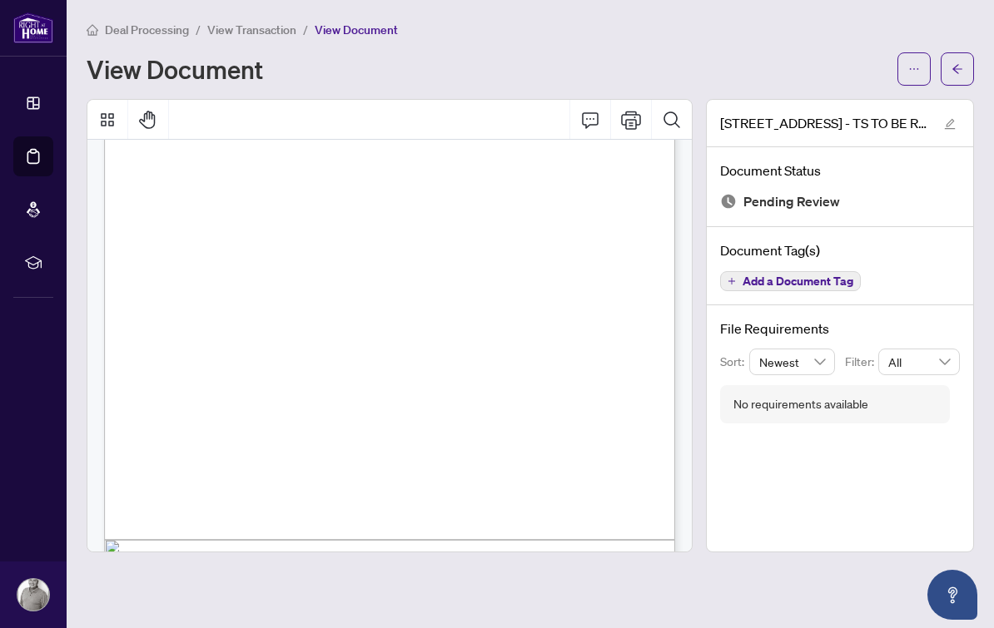
click at [278, 22] on span "View Transaction" at bounding box center [251, 29] width 89 height 15
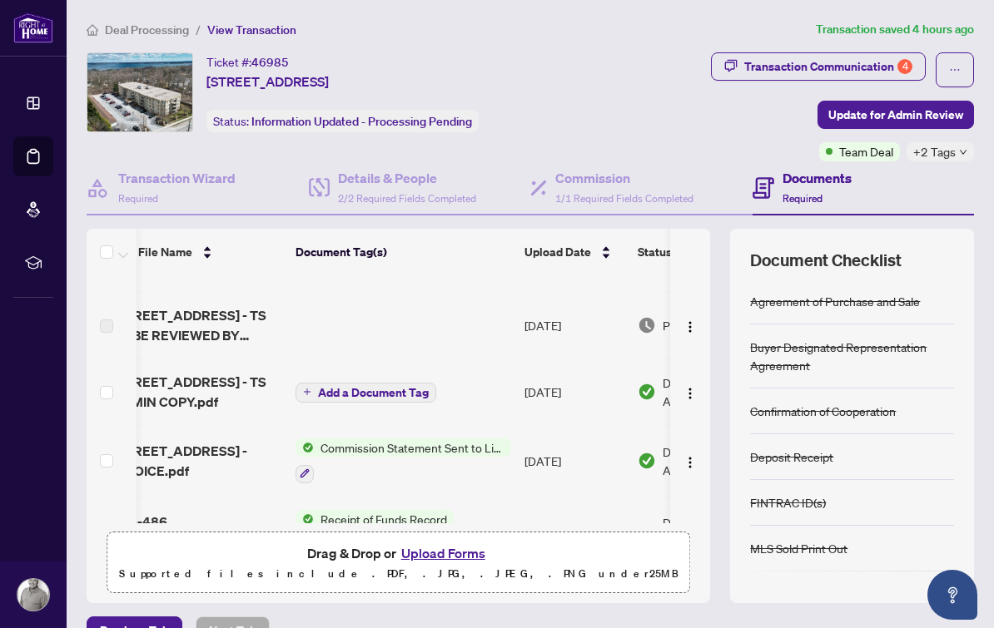
click at [203, 377] on span "[STREET_ADDRESS] - TS ADMIN COPY.pdf" at bounding box center [197, 392] width 170 height 40
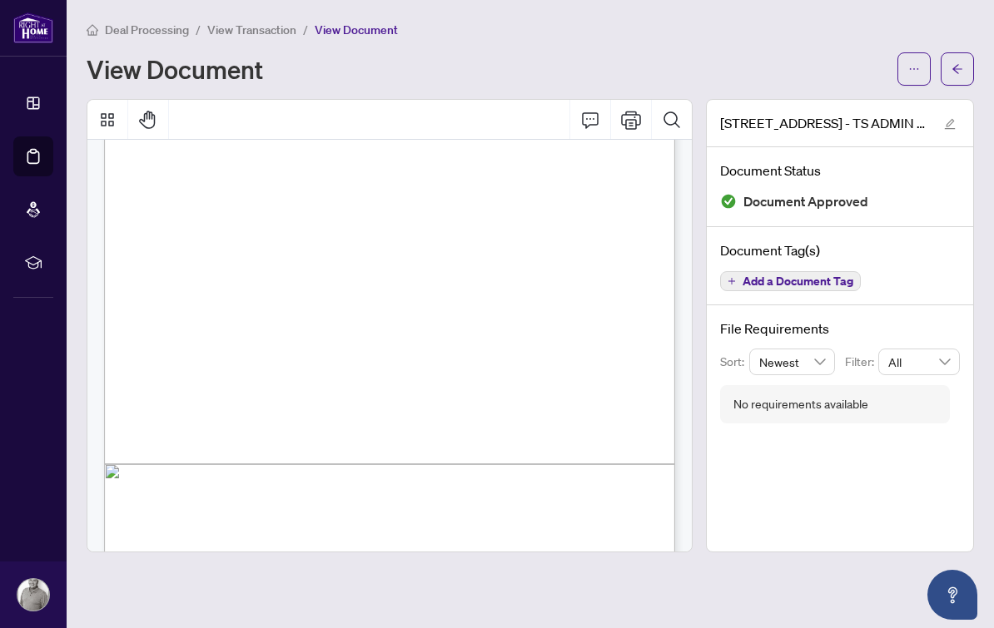
click at [272, 8] on main "Deal Processing / View Transaction / View Document View Document [STREET_ADDRES…" at bounding box center [530, 314] width 927 height 628
click at [272, 23] on span "View Transaction" at bounding box center [251, 29] width 89 height 15
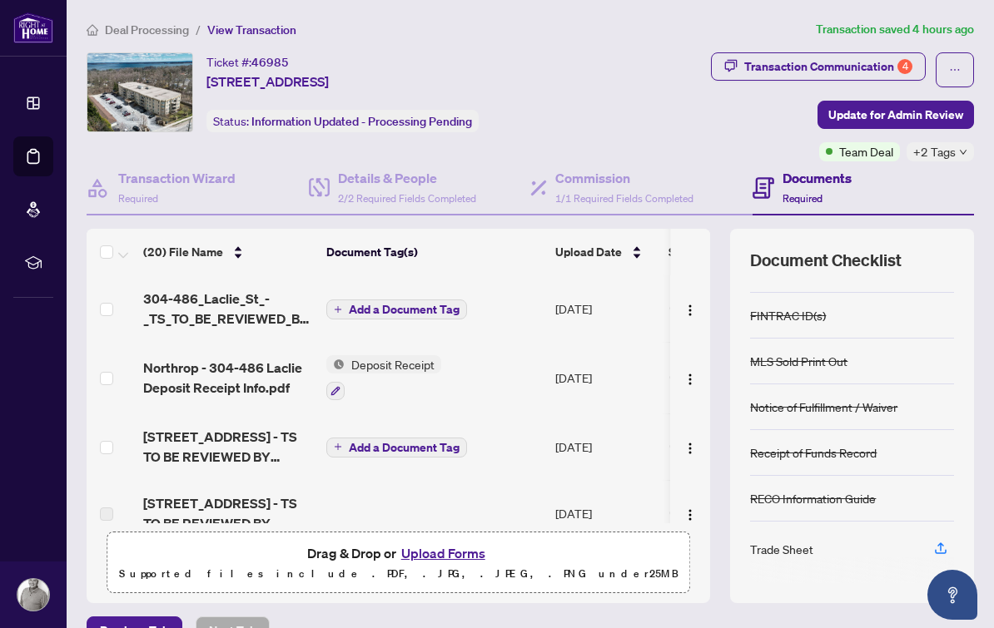
click at [990, 186] on main "Deal Processing / View Transaction Transaction saved 4 hours ago Ticket #: 4698…" at bounding box center [530, 314] width 927 height 628
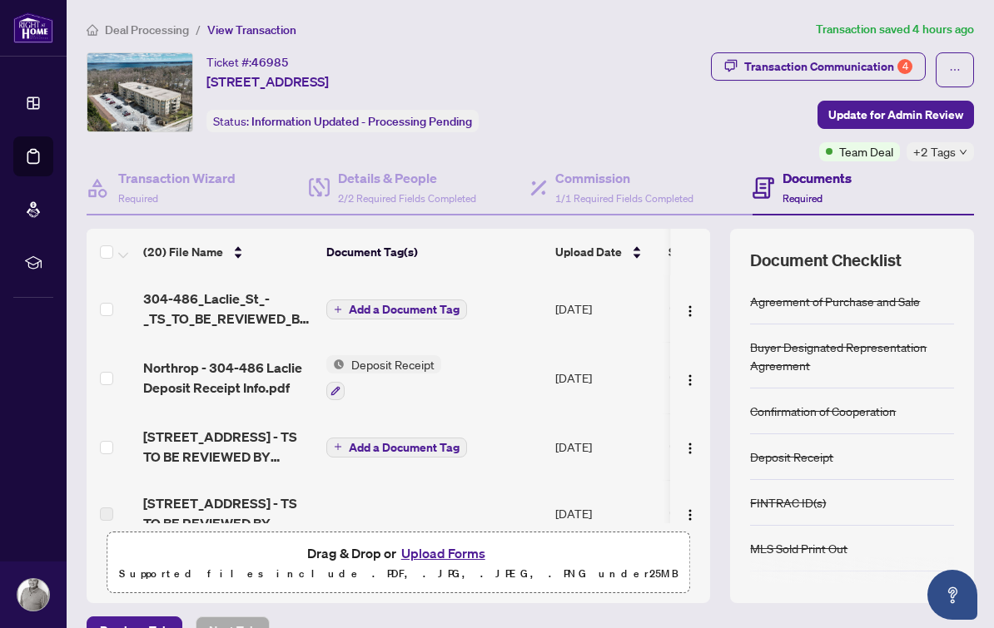
click at [946, 151] on span "+2 Tags" at bounding box center [934, 151] width 42 height 19
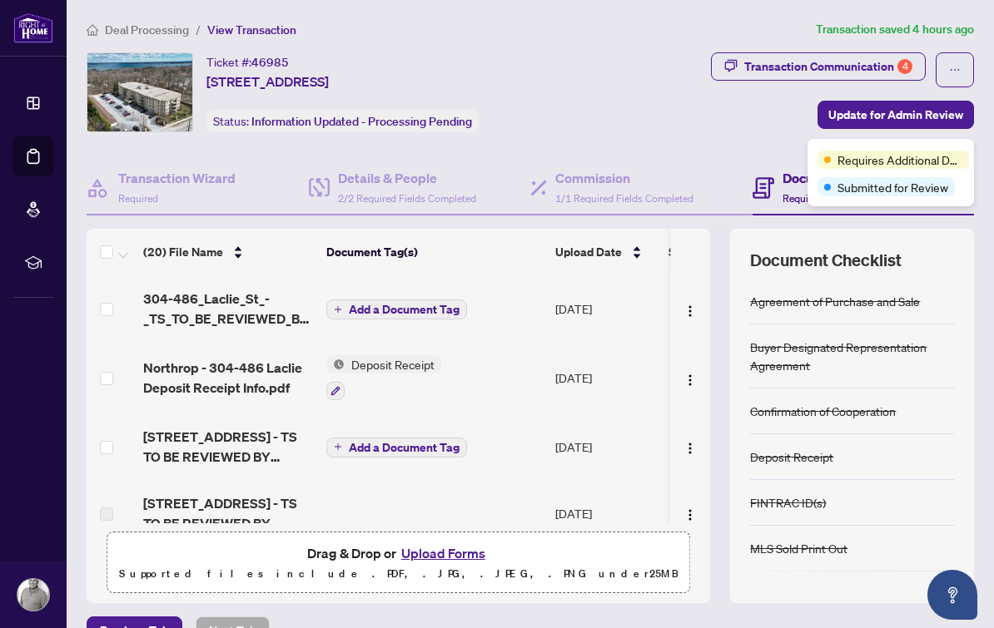
click at [702, 102] on div "Transaction Communication 4 Update for Admin Review Team Deal +2 Tags" at bounding box center [786, 106] width 376 height 109
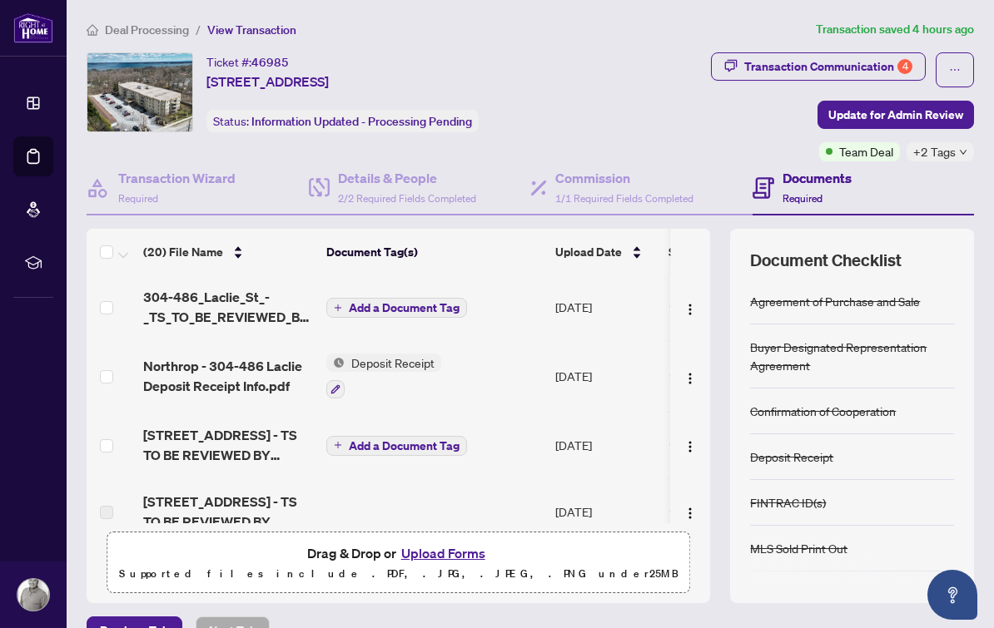
click at [623, 253] on div "Upload Date" at bounding box center [605, 252] width 100 height 18
